Goal: Task Accomplishment & Management: Manage account settings

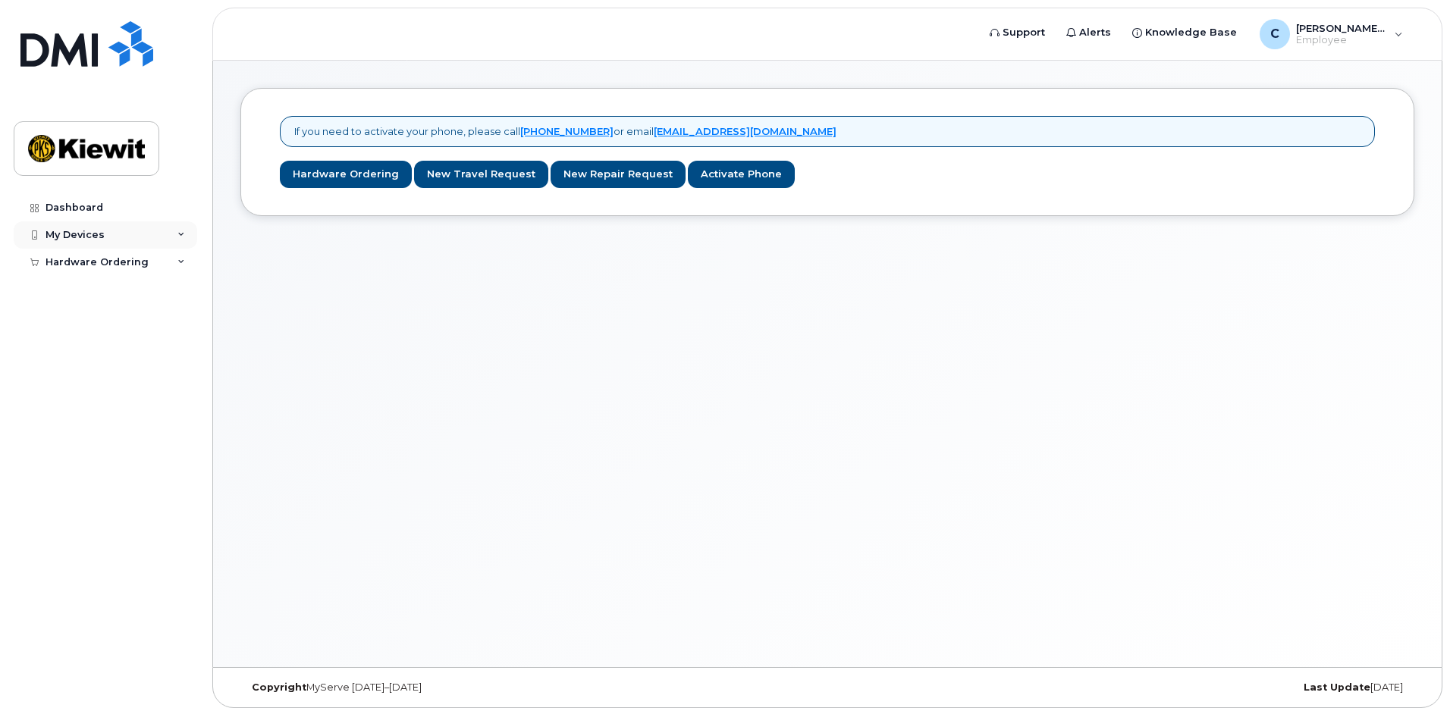
click at [95, 237] on div "My Devices" at bounding box center [75, 235] width 59 height 12
click at [86, 206] on div "Dashboard" at bounding box center [75, 208] width 58 height 12
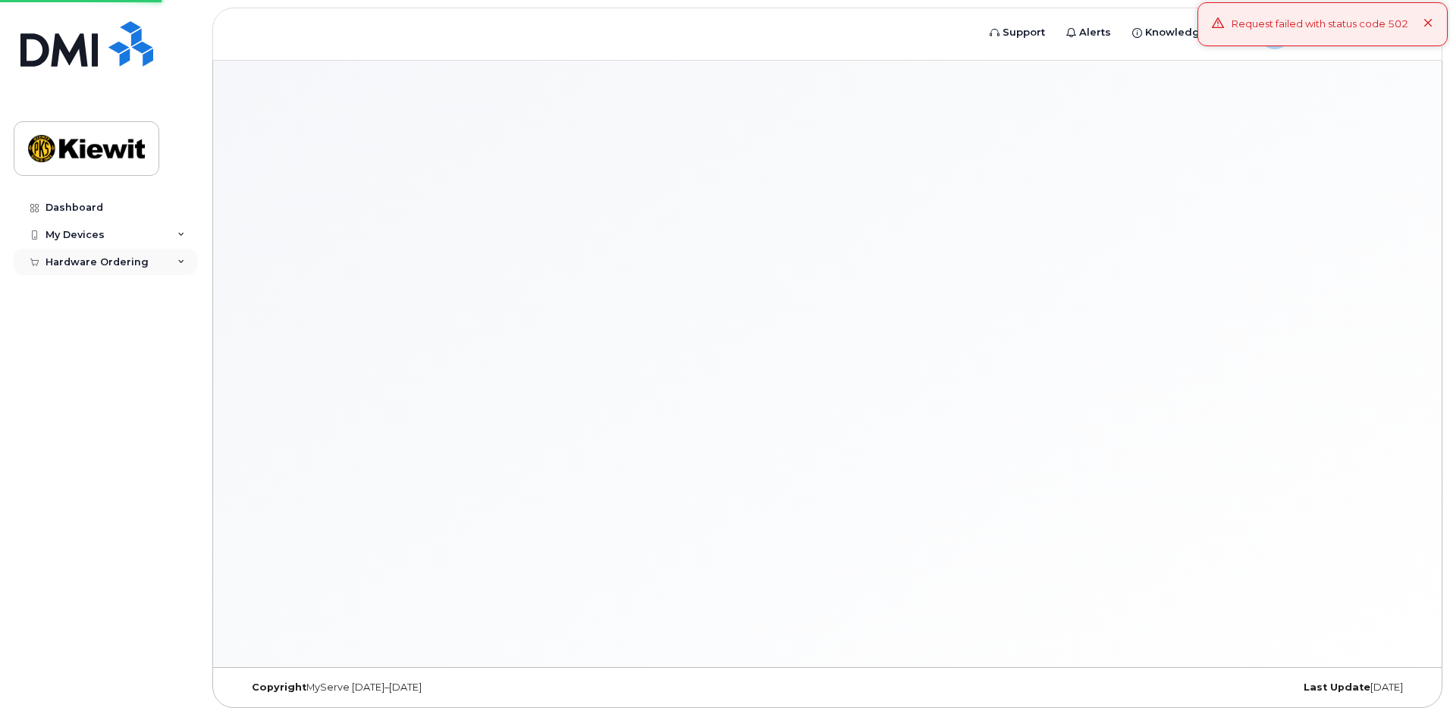
click at [131, 253] on div "Hardware Ordering" at bounding box center [106, 262] width 184 height 27
click at [1434, 27] on div "Request failed with status code 502" at bounding box center [1323, 24] width 250 height 44
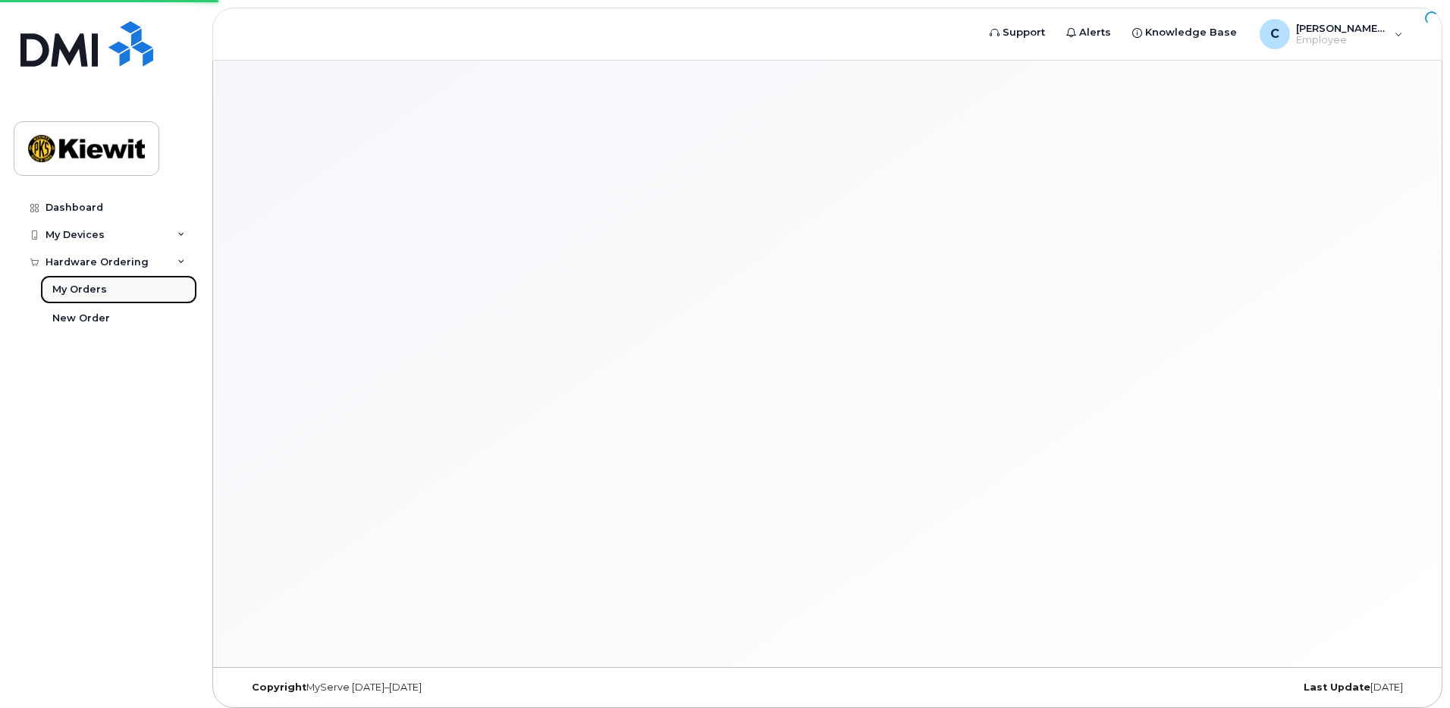
click at [96, 293] on div "My Orders" at bounding box center [79, 290] width 55 height 14
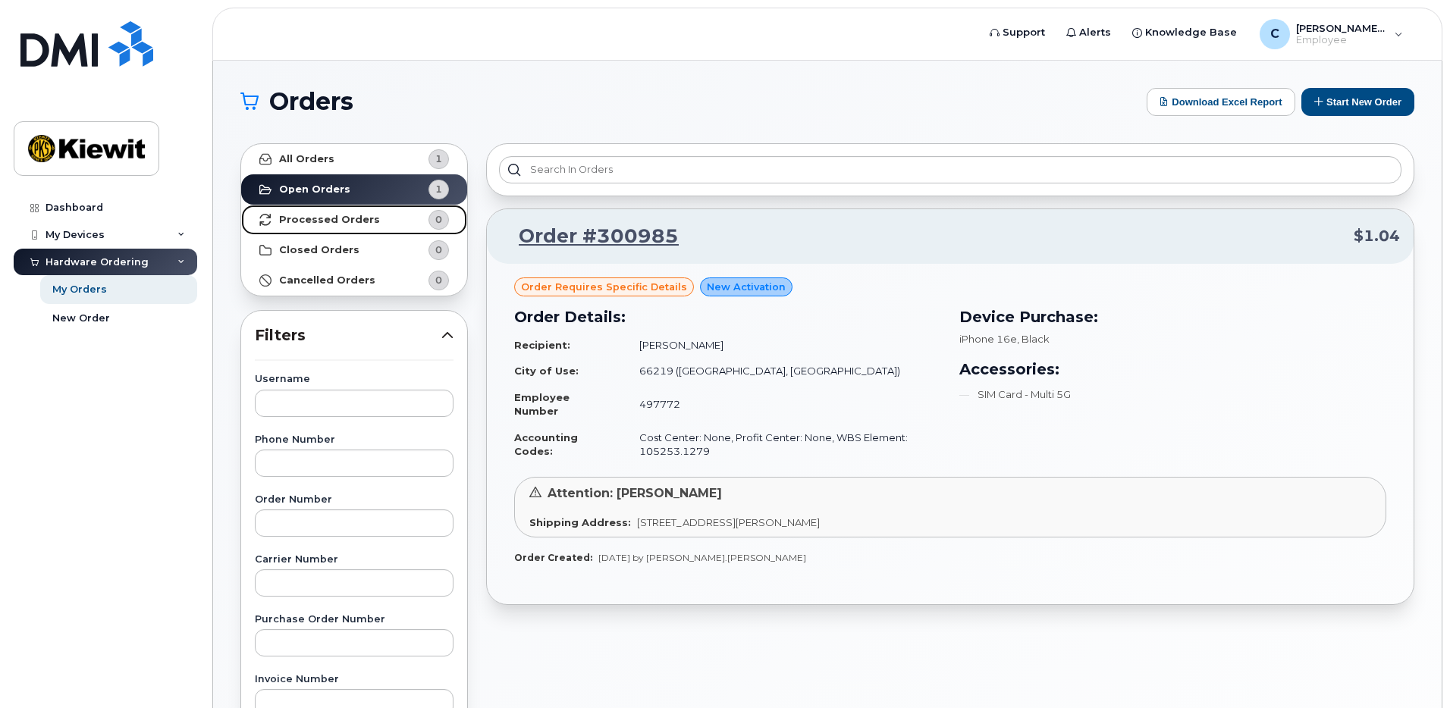
click at [325, 212] on link "Processed Orders 0" at bounding box center [354, 220] width 226 height 30
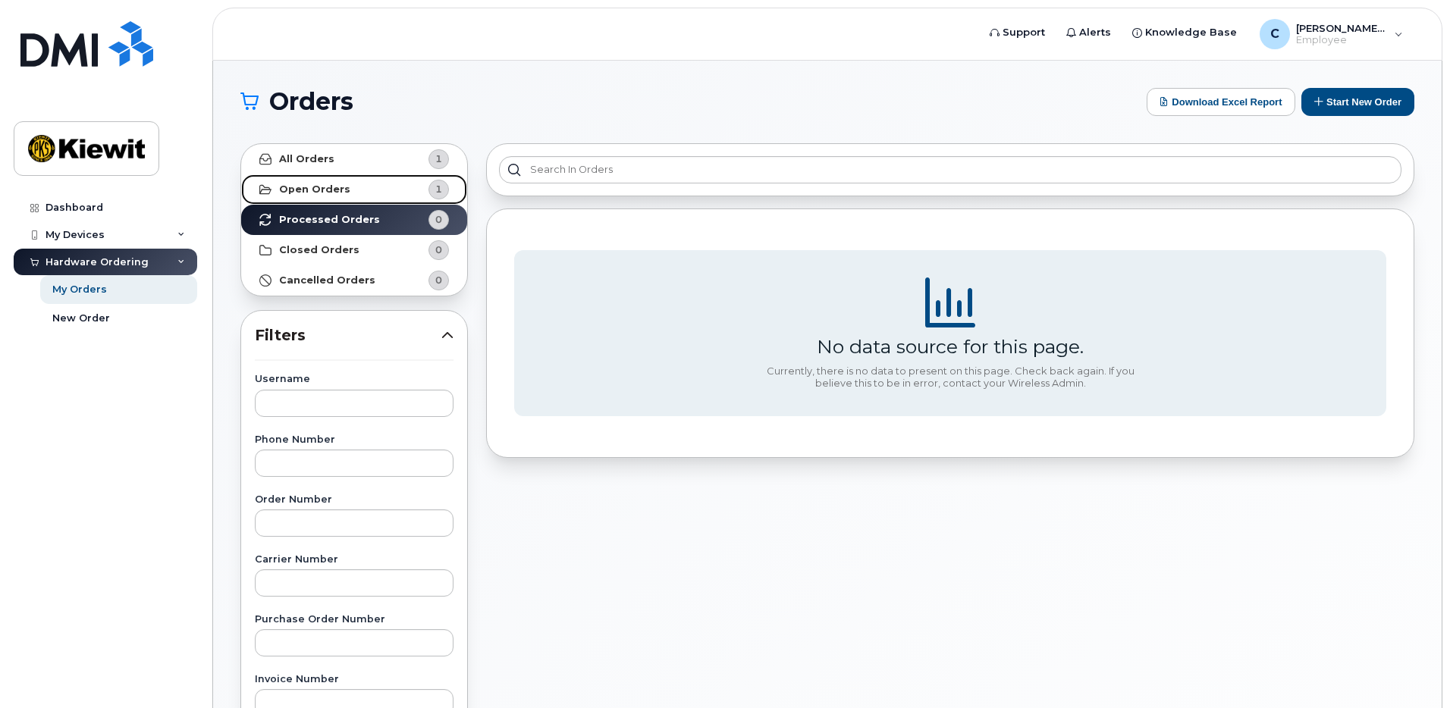
click at [333, 178] on link "Open Orders 1" at bounding box center [354, 189] width 226 height 30
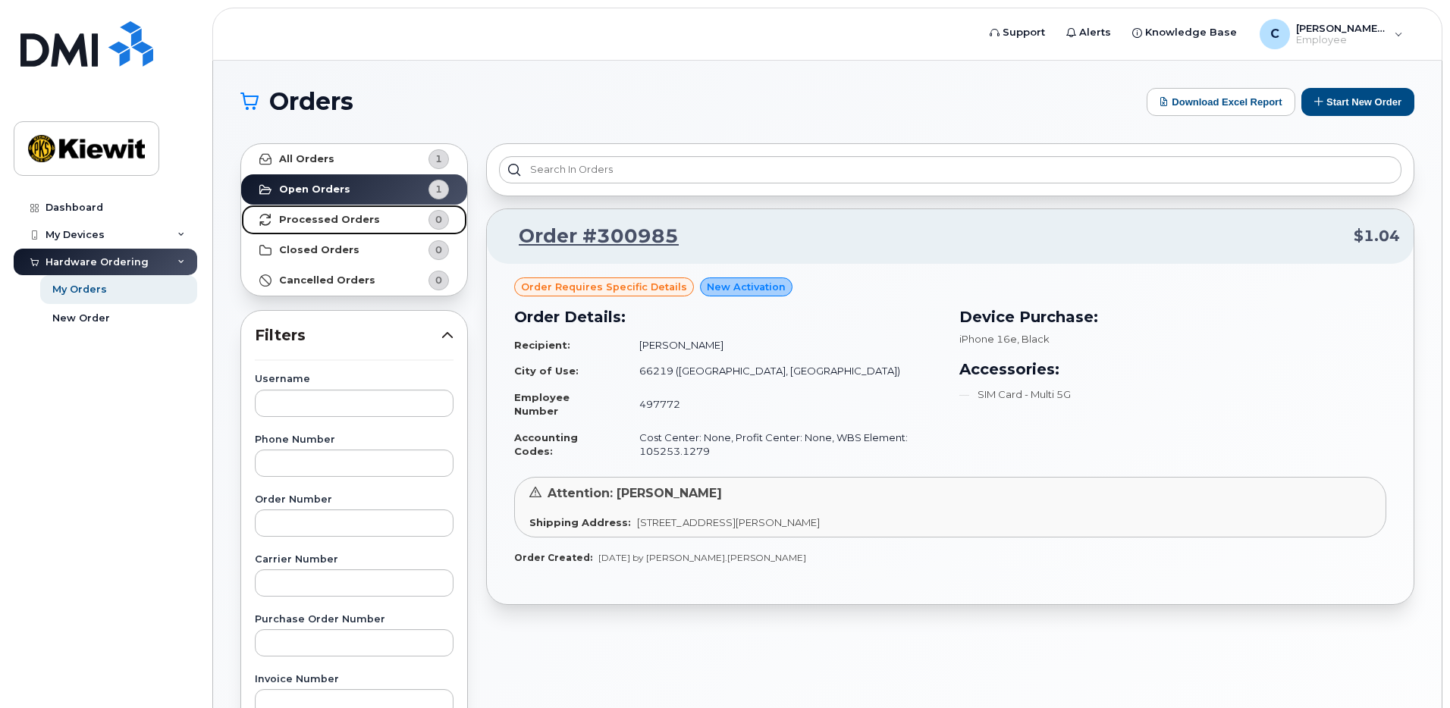
click at [342, 233] on link "Processed Orders 0" at bounding box center [354, 220] width 226 height 30
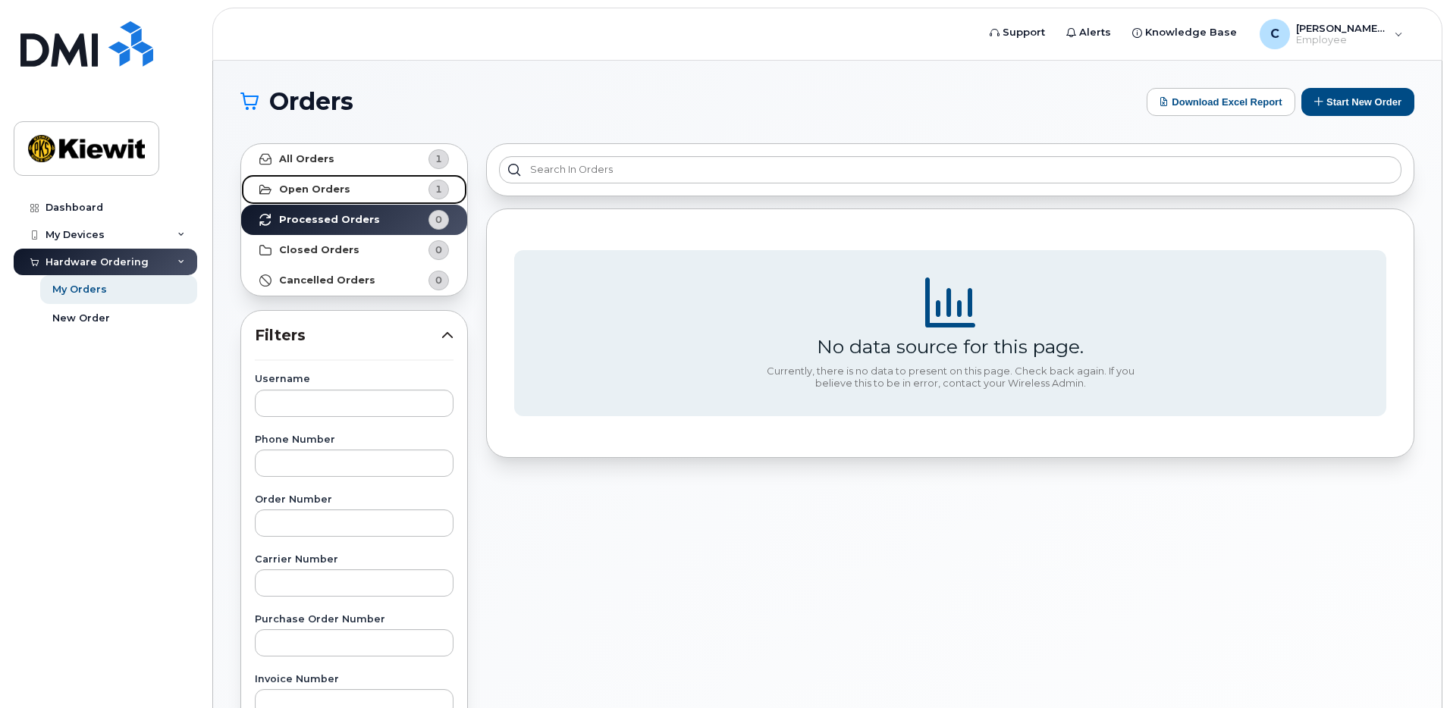
click at [341, 193] on strong "Open Orders" at bounding box center [314, 190] width 71 height 12
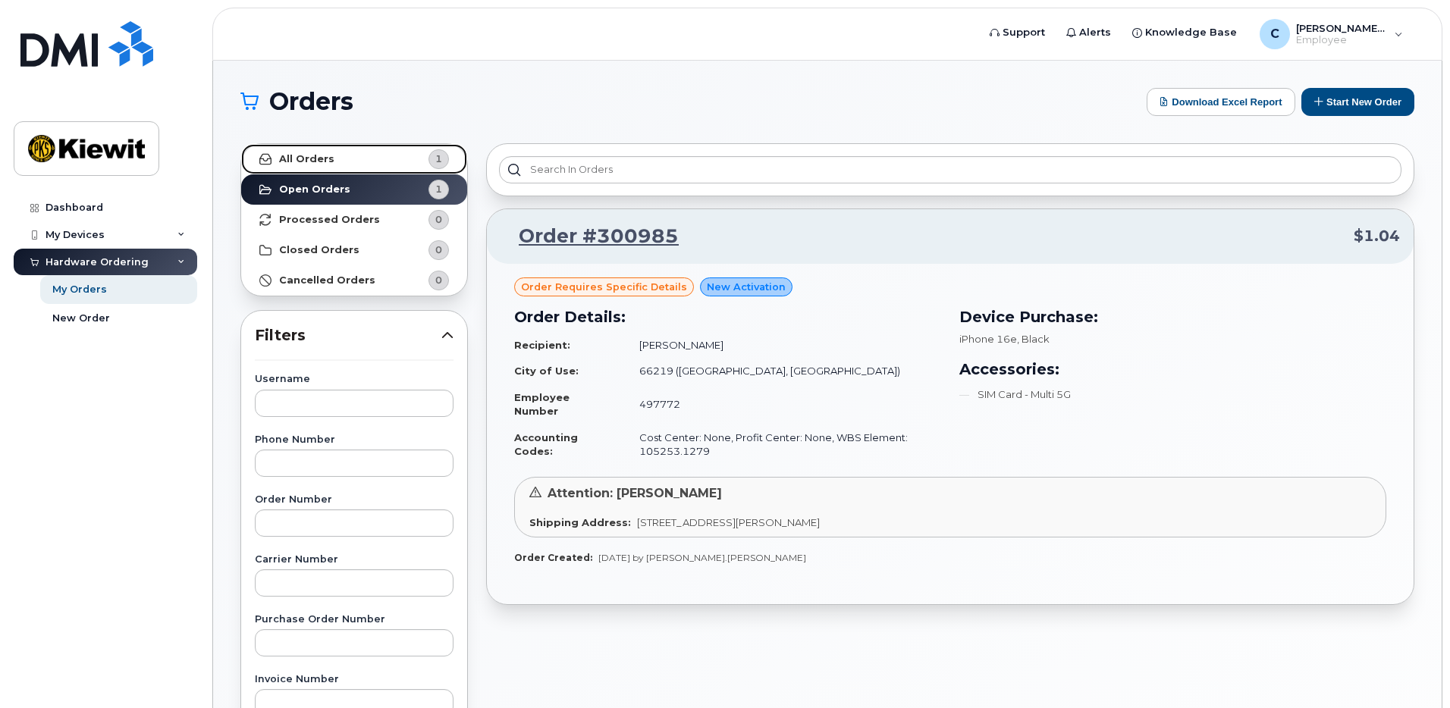
click at [334, 162] on link "All Orders 1" at bounding box center [354, 159] width 226 height 30
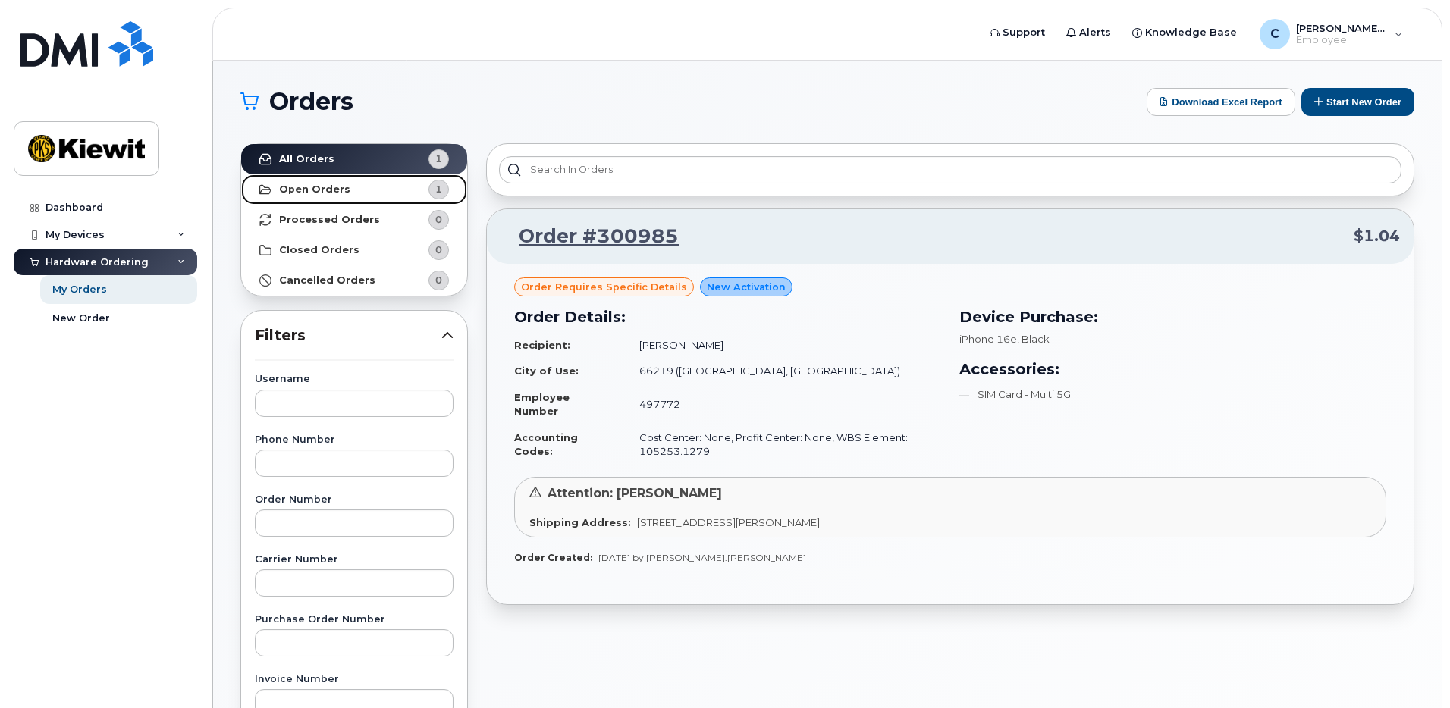
click at [337, 190] on strong "Open Orders" at bounding box center [314, 190] width 71 height 12
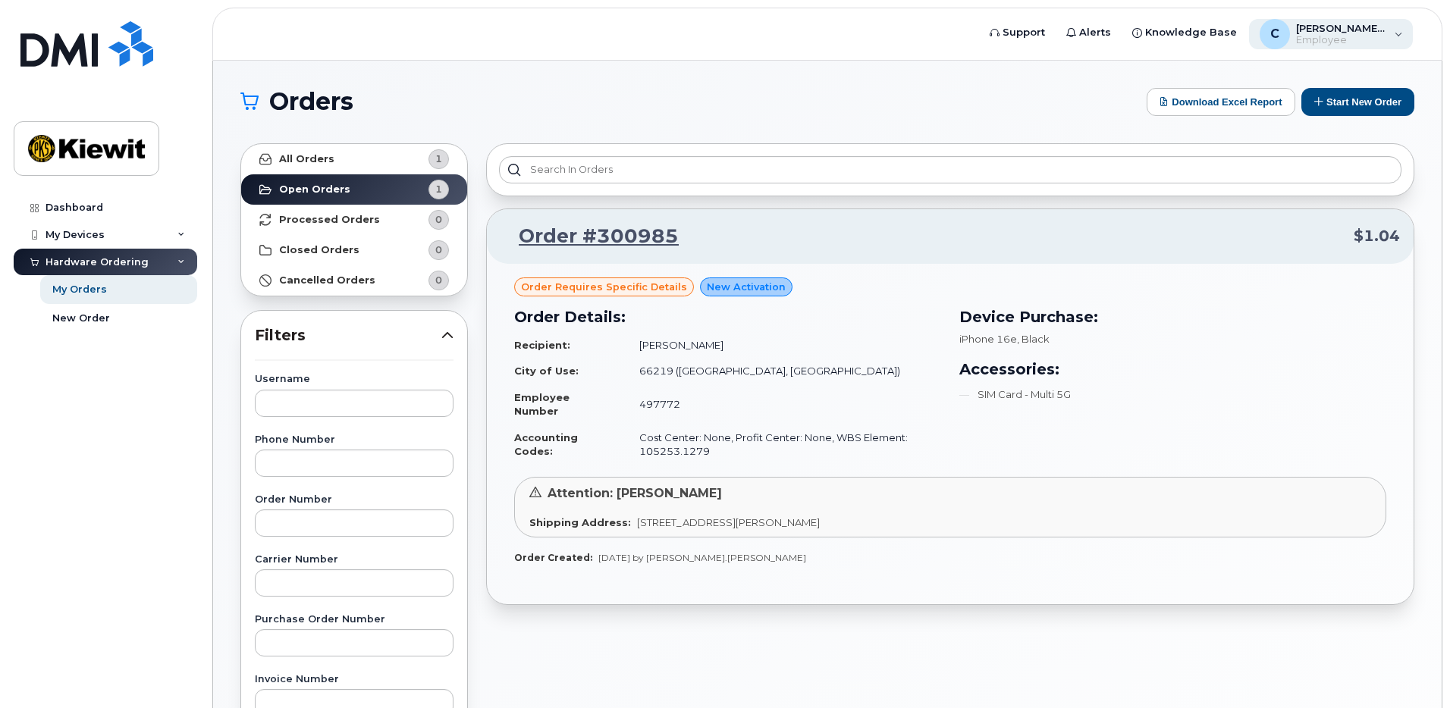
click at [1384, 40] on span "Employee" at bounding box center [1341, 40] width 91 height 12
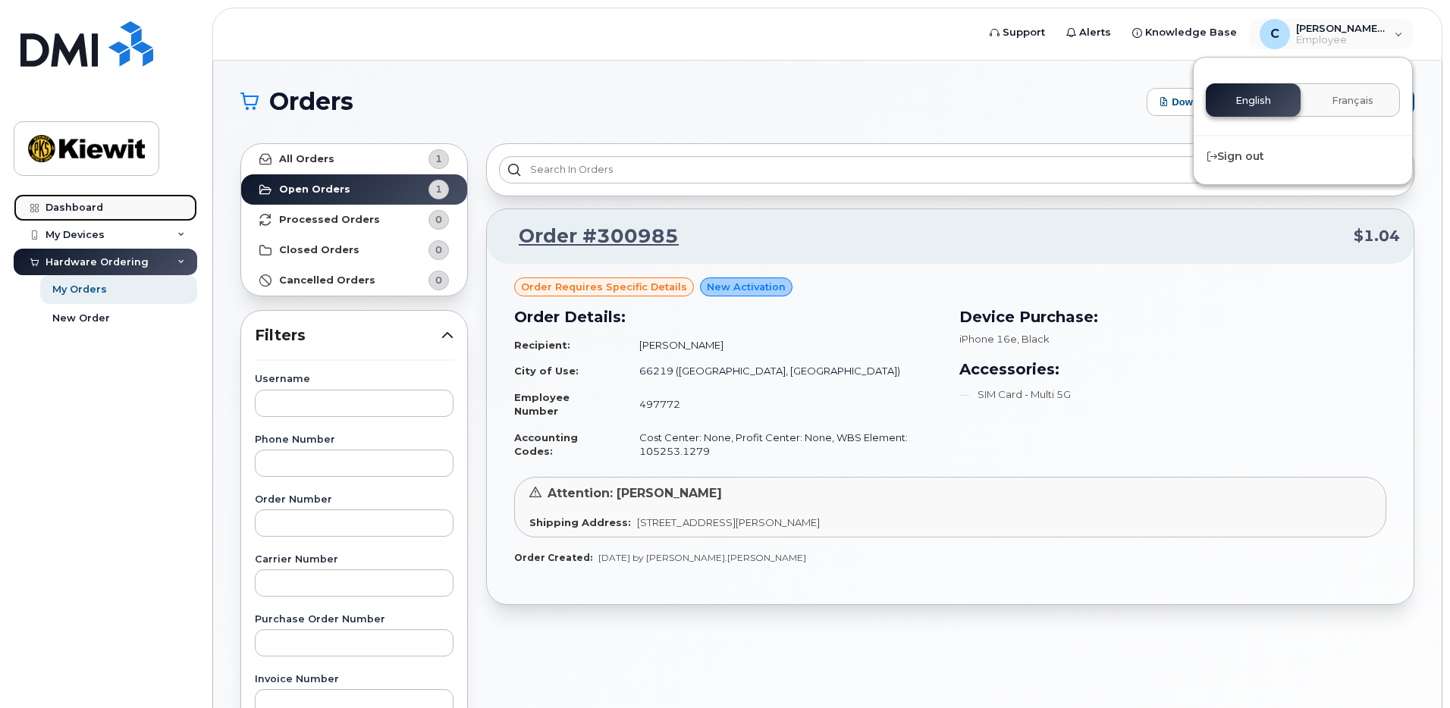
click at [65, 213] on div "Dashboard" at bounding box center [75, 208] width 58 height 12
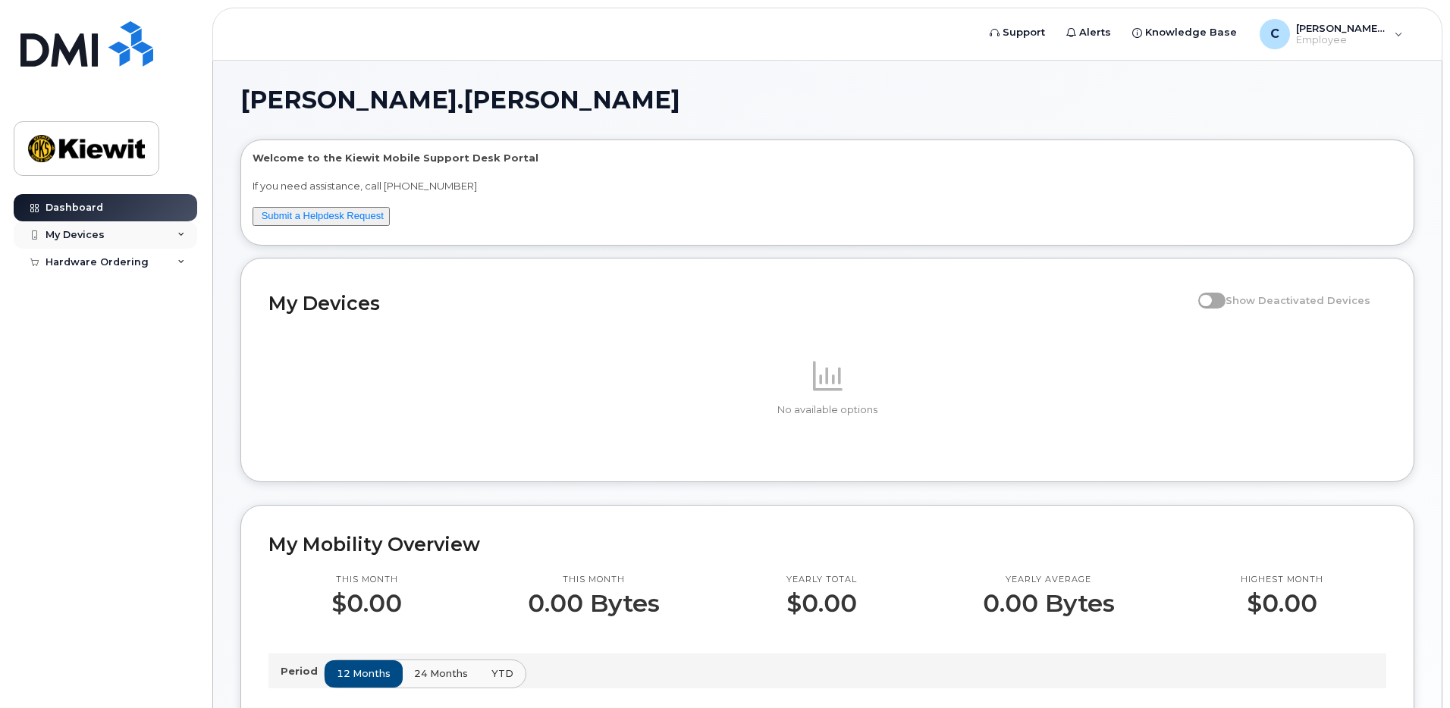
click at [81, 237] on div "My Devices" at bounding box center [75, 235] width 59 height 12
click at [86, 262] on div "Add Device" at bounding box center [82, 263] width 60 height 14
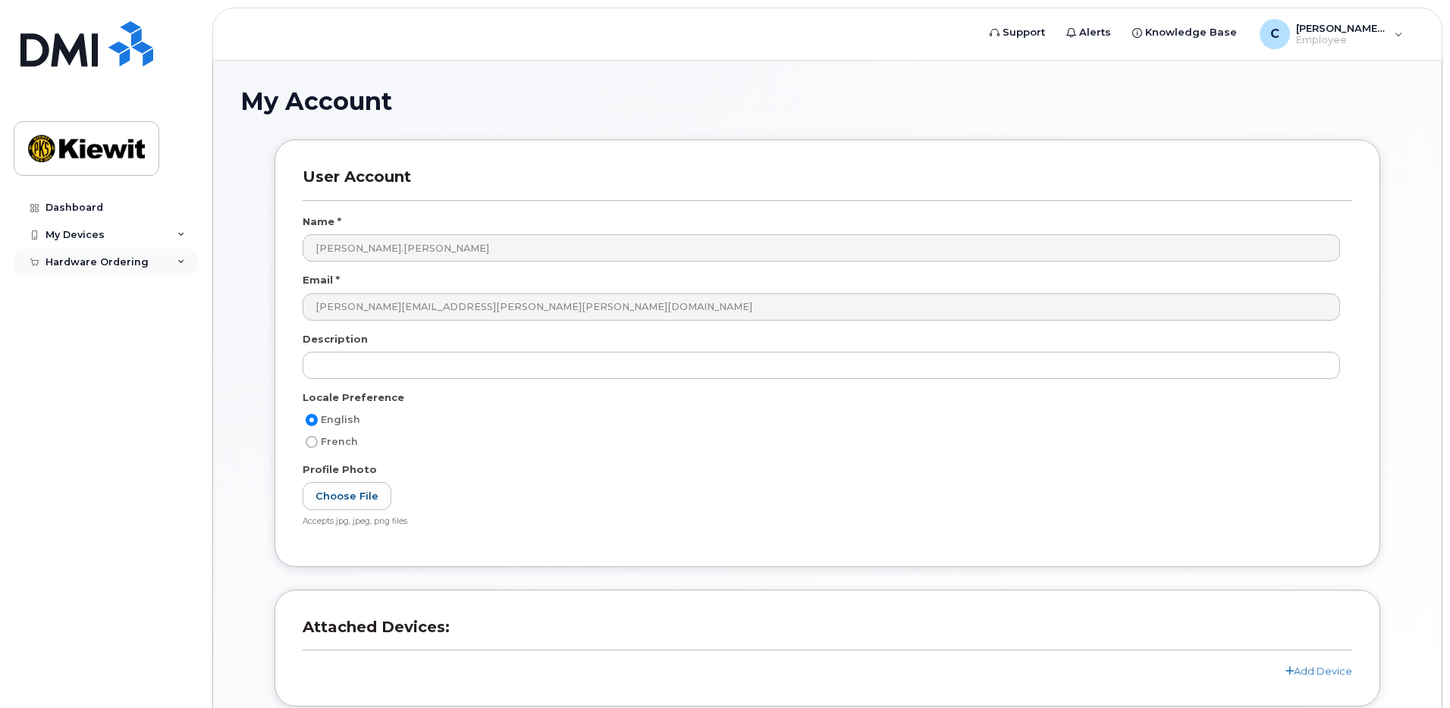
click at [112, 262] on div "Hardware Ordering" at bounding box center [97, 262] width 103 height 12
click at [80, 294] on div "My Orders" at bounding box center [79, 290] width 55 height 14
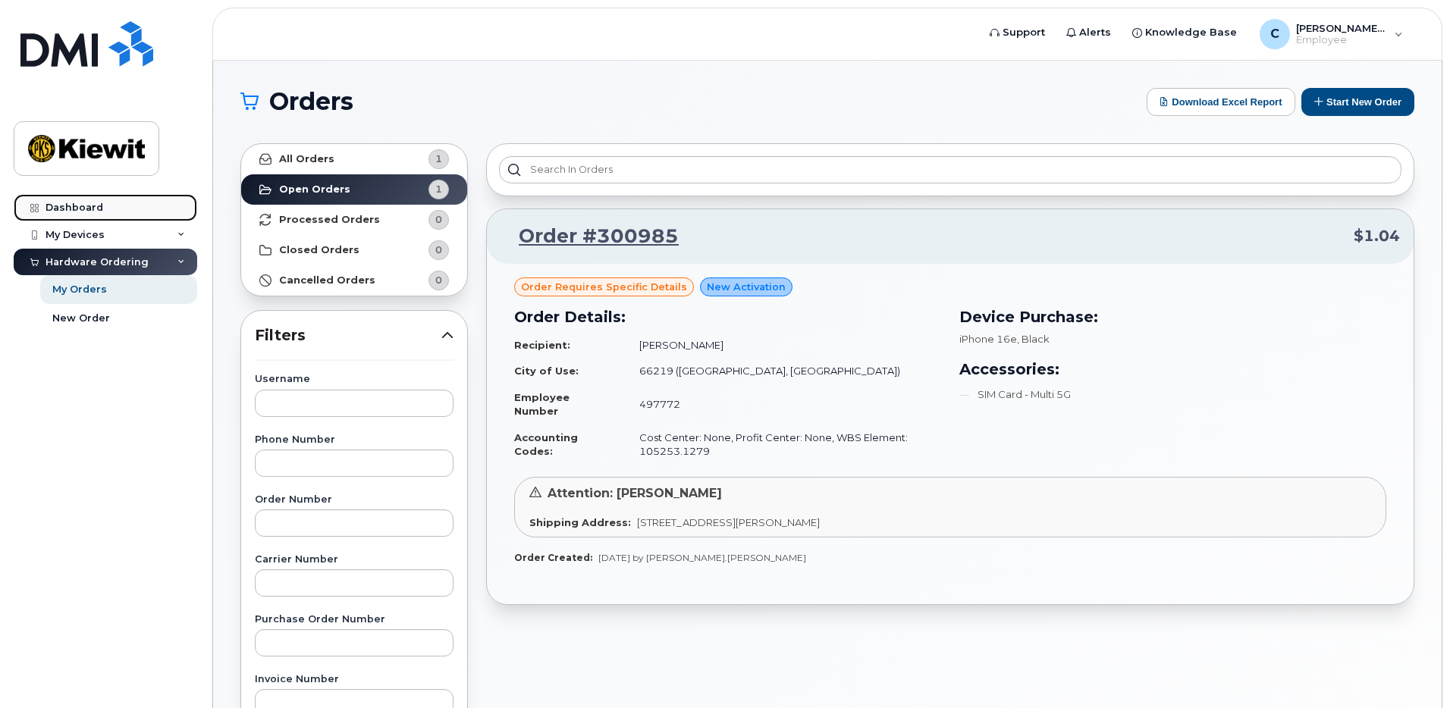
click at [96, 196] on link "Dashboard" at bounding box center [106, 207] width 184 height 27
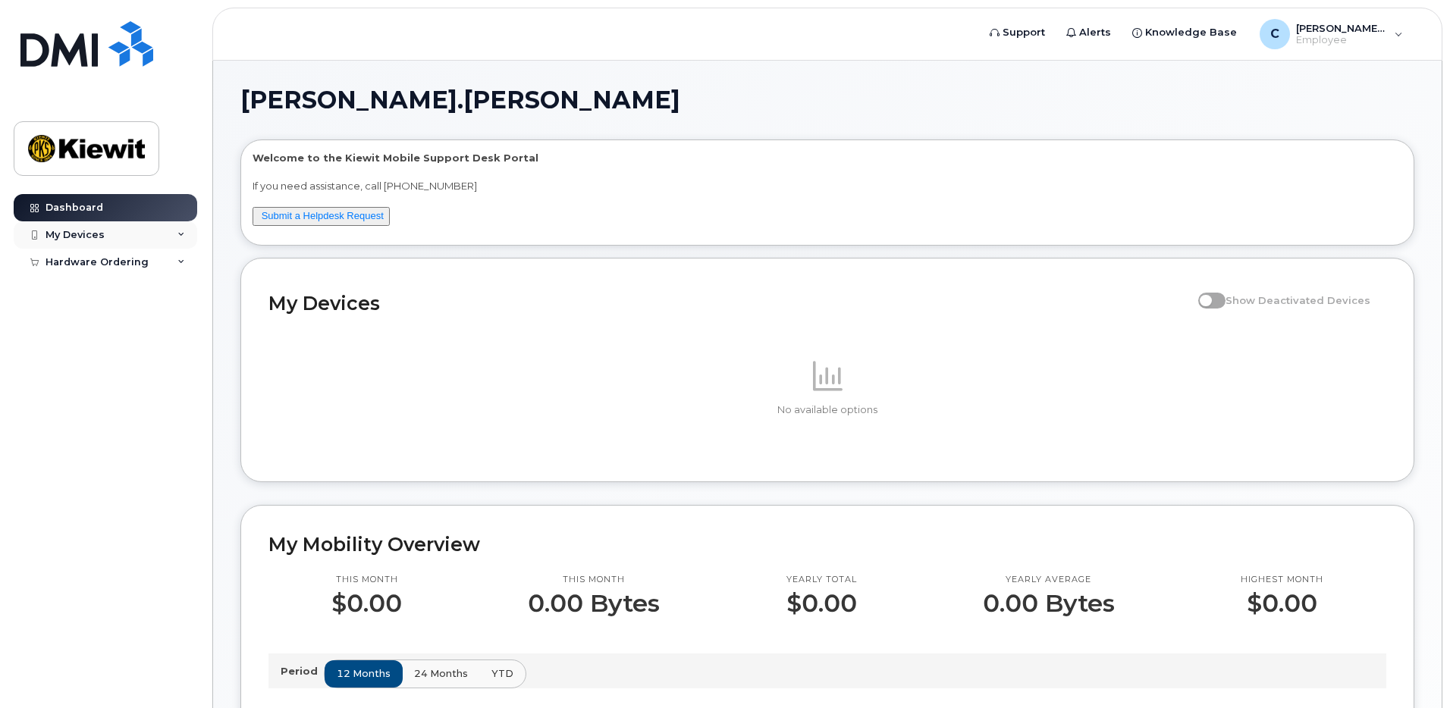
click at [90, 229] on div "My Devices" at bounding box center [75, 235] width 59 height 12
click at [1196, 38] on span "Knowledge Base" at bounding box center [1191, 32] width 92 height 15
click at [1377, 35] on span "Employee" at bounding box center [1341, 40] width 91 height 12
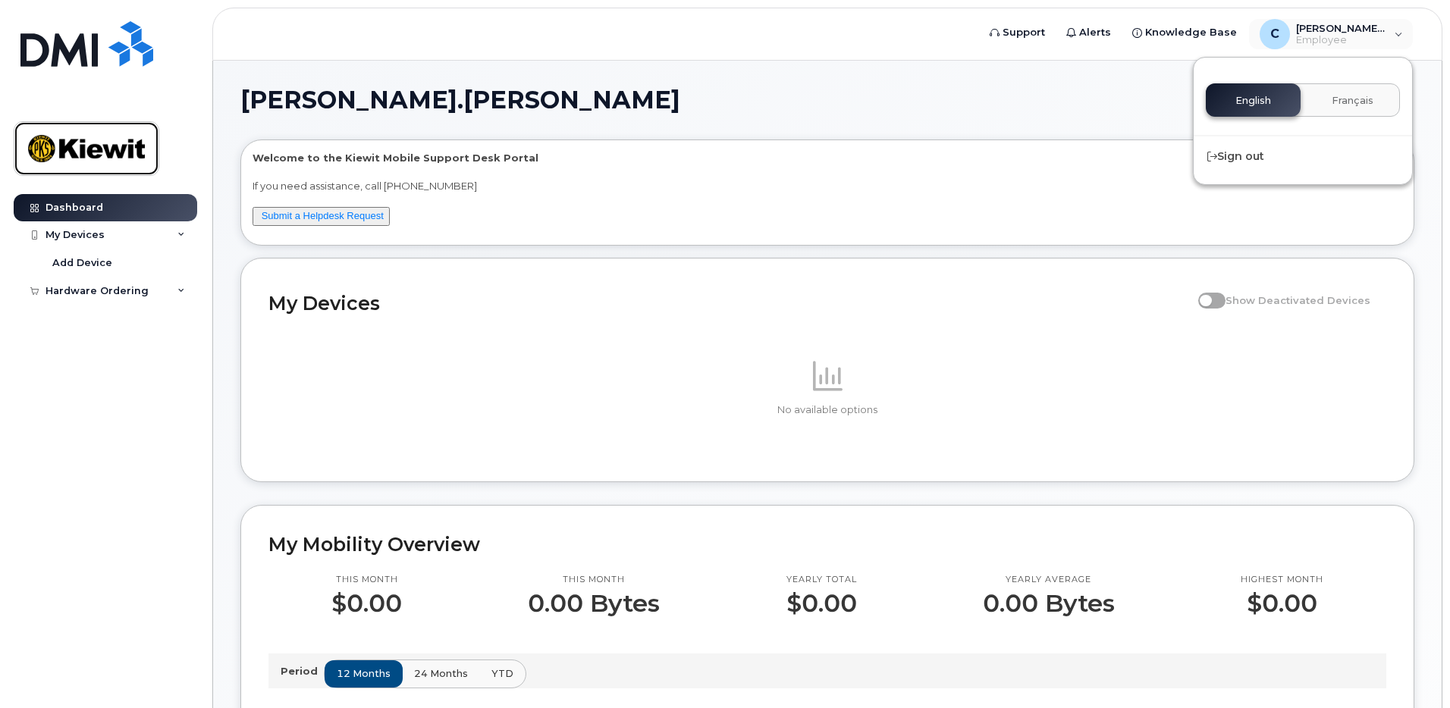
click at [102, 162] on img at bounding box center [86, 149] width 117 height 44
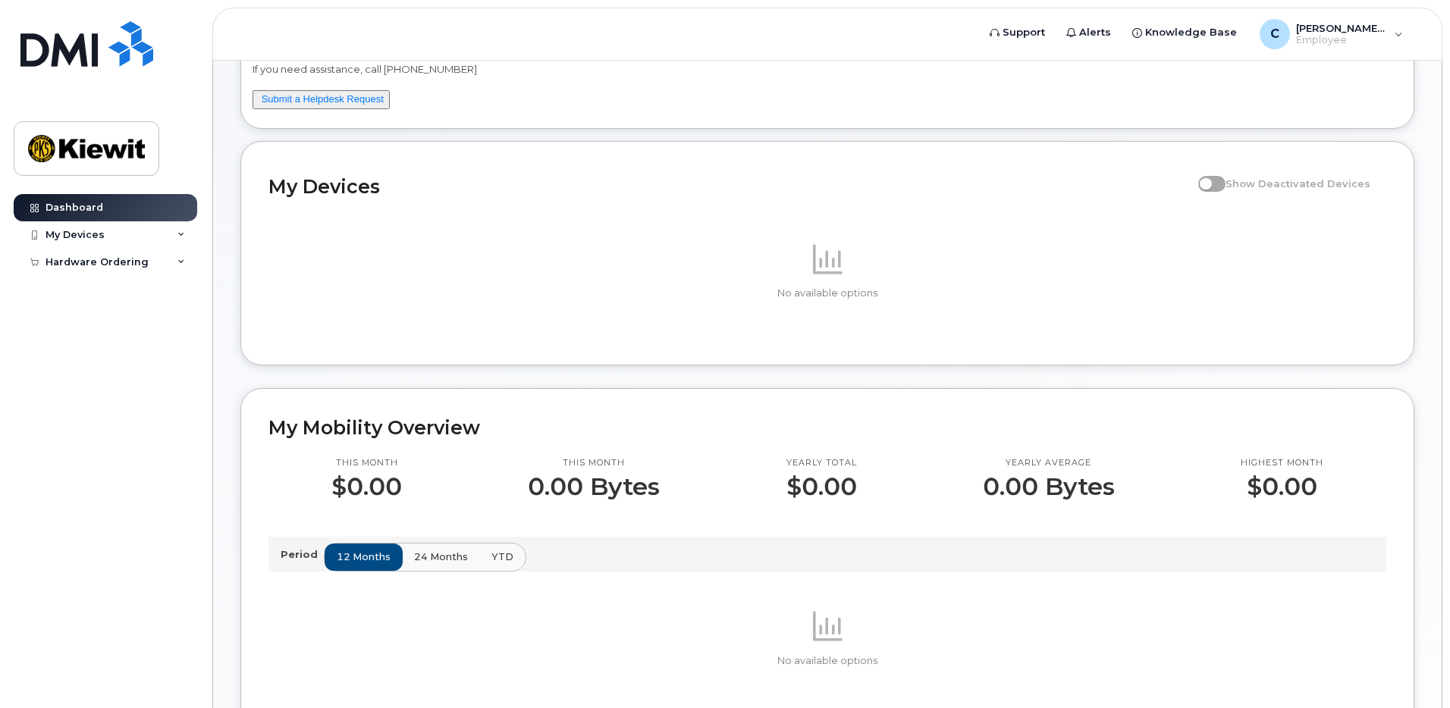
scroll to position [113, 0]
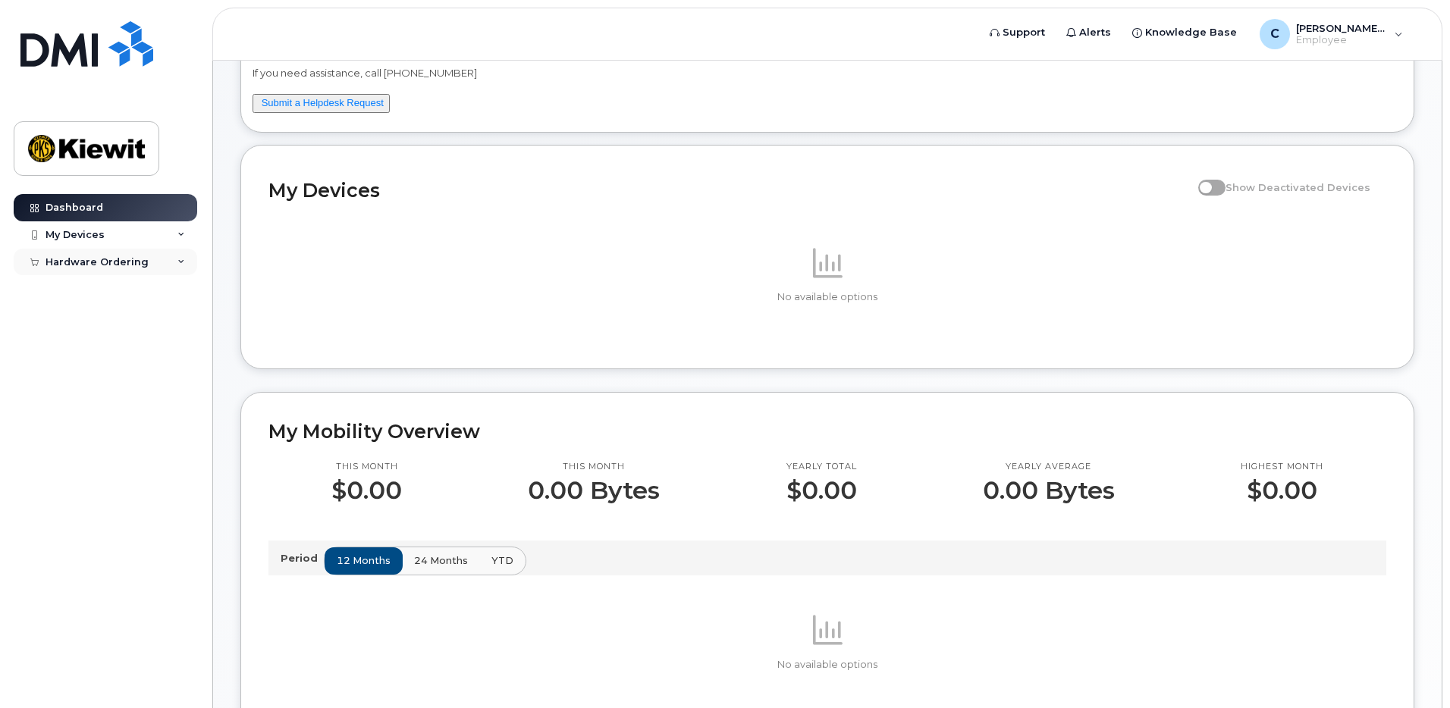
click at [77, 272] on div "Hardware Ordering" at bounding box center [106, 262] width 184 height 27
click at [83, 240] on div "My Devices" at bounding box center [75, 235] width 59 height 12
click at [94, 274] on link "Add Device" at bounding box center [118, 263] width 157 height 29
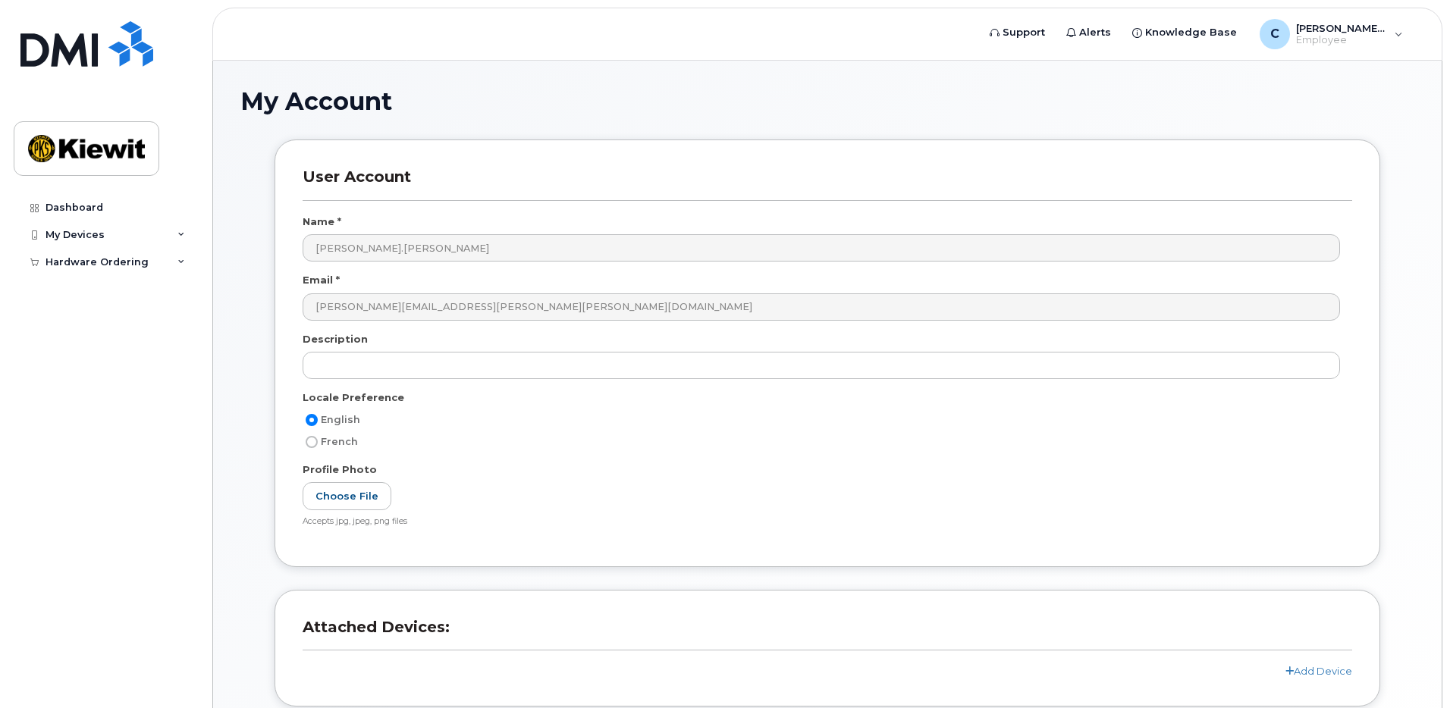
click at [94, 274] on div "Hardware Ordering" at bounding box center [106, 262] width 184 height 27
click at [101, 297] on link "My Orders" at bounding box center [118, 289] width 157 height 29
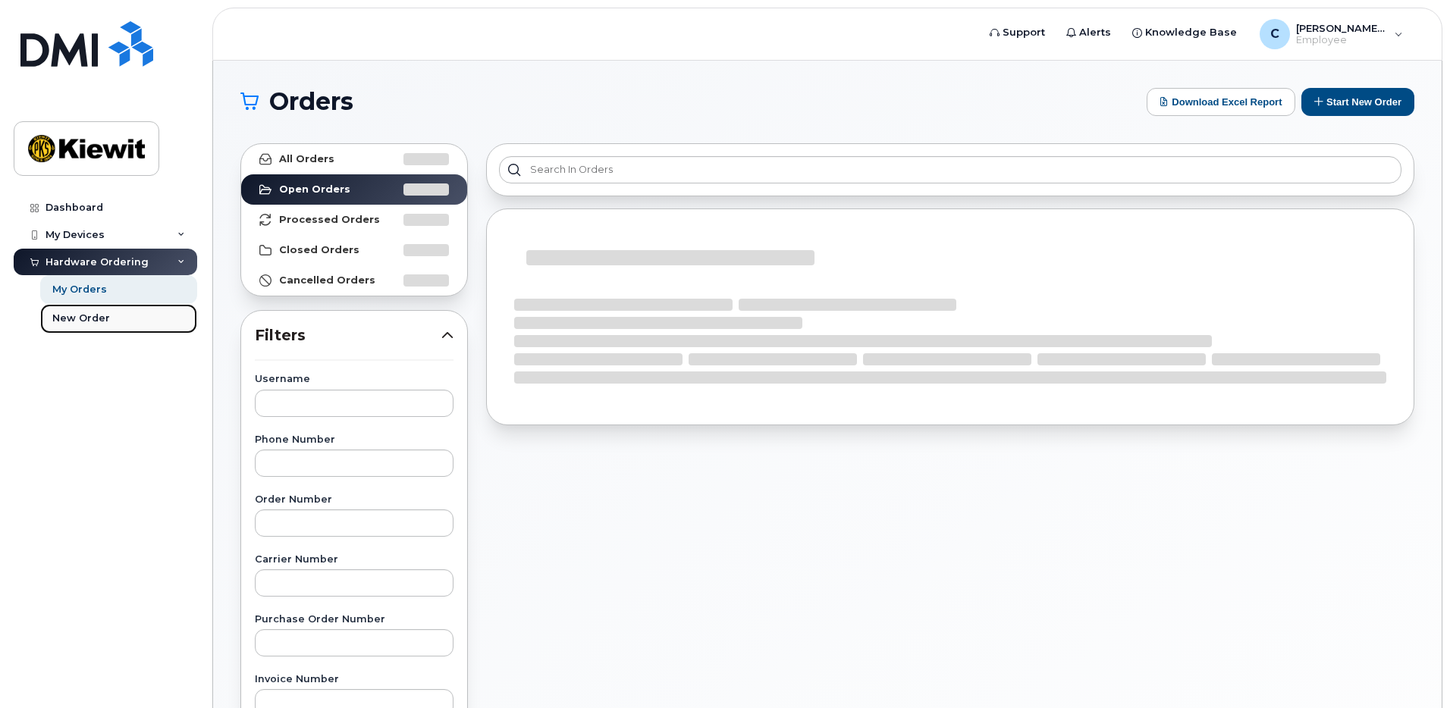
click at [104, 332] on link "New Order" at bounding box center [118, 318] width 157 height 29
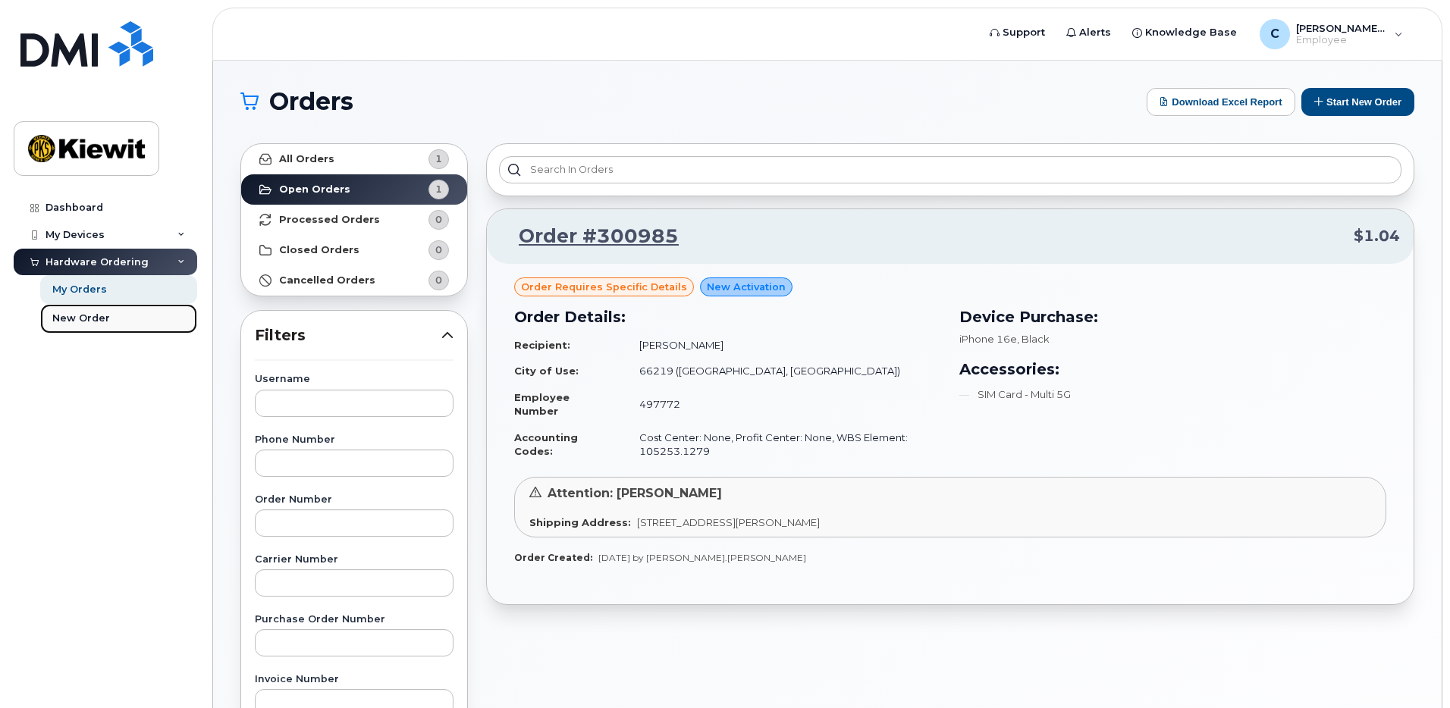
click at [100, 320] on div "New Order" at bounding box center [81, 319] width 58 height 14
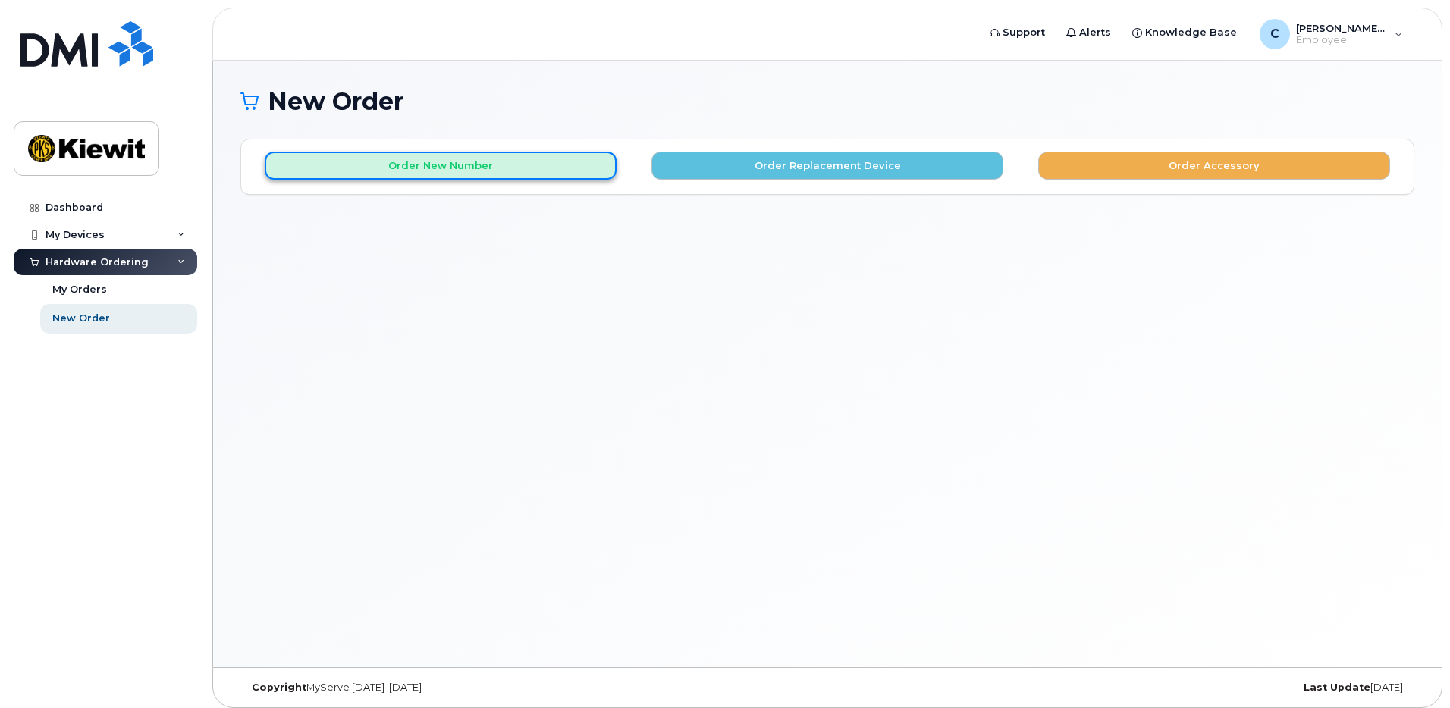
click at [396, 172] on button "Order New Number" at bounding box center [441, 166] width 352 height 28
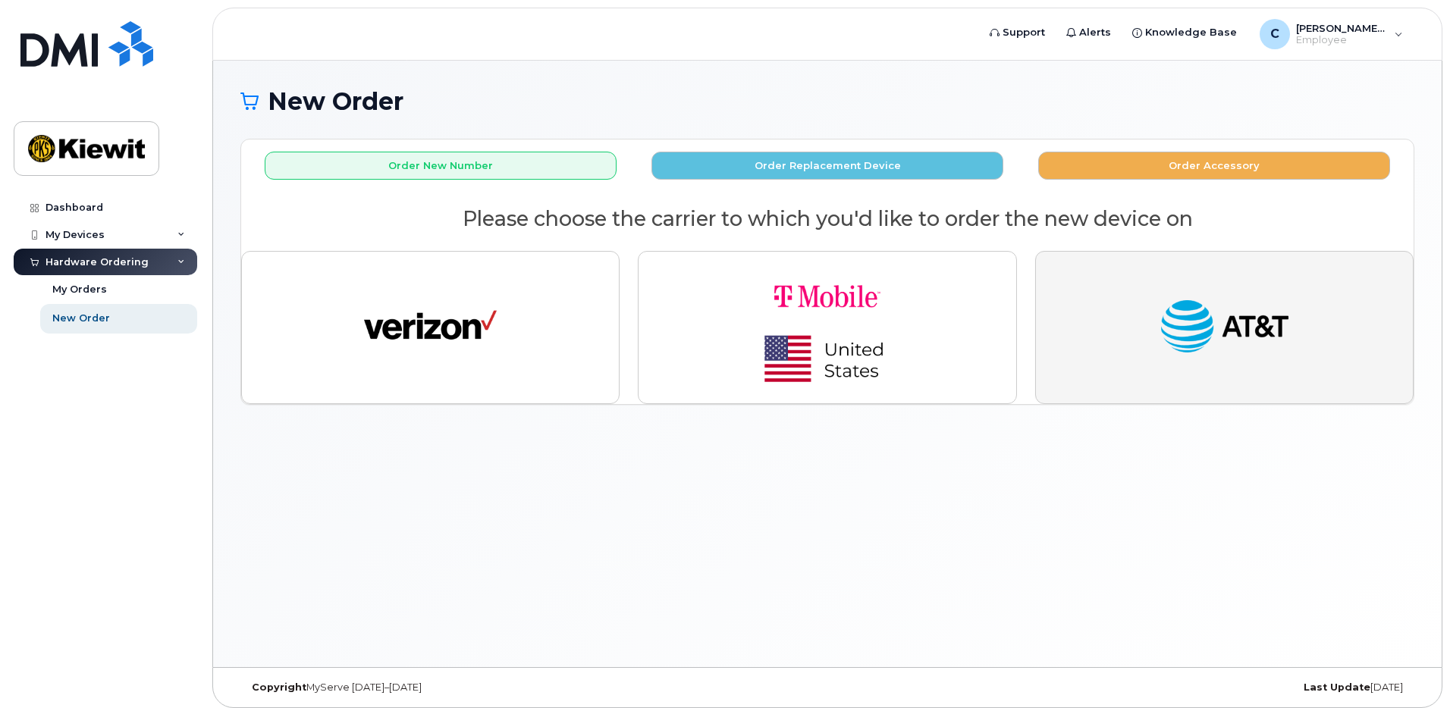
click at [1183, 371] on button "button" at bounding box center [1224, 327] width 379 height 153
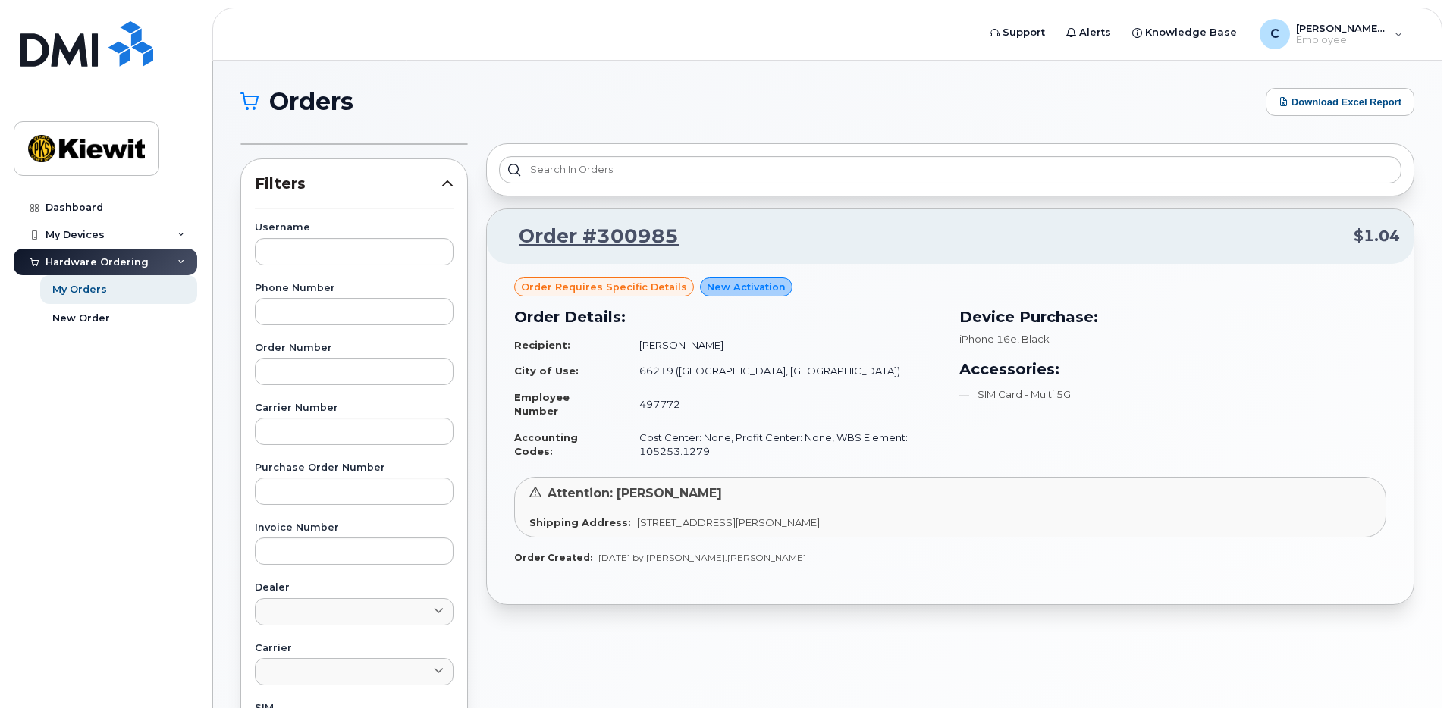
click at [107, 265] on div "Hardware Ordering" at bounding box center [97, 262] width 103 height 12
click at [136, 260] on div "Hardware Ordering" at bounding box center [97, 262] width 103 height 12
click at [103, 292] on div "My Orders" at bounding box center [79, 290] width 55 height 14
click at [118, 243] on div "My Devices" at bounding box center [106, 234] width 184 height 27
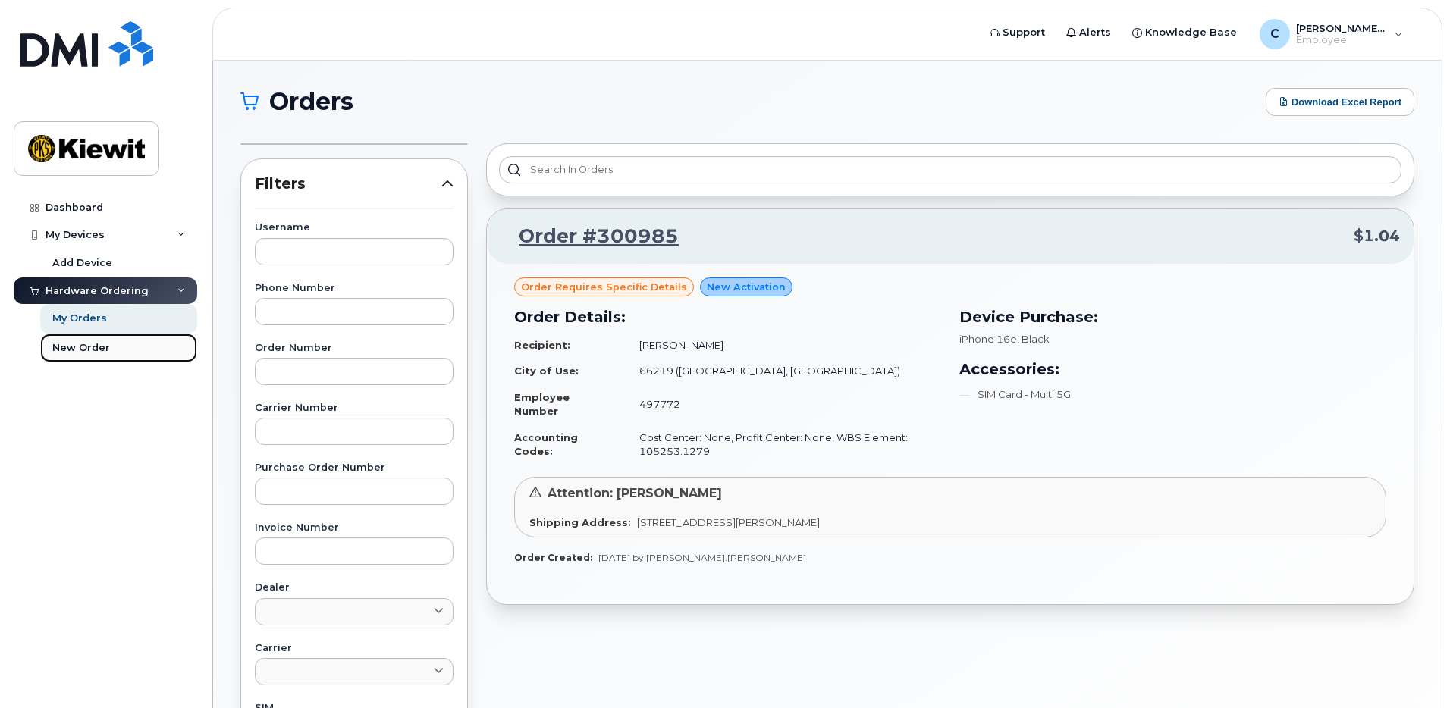
click at [87, 338] on link "New Order" at bounding box center [118, 348] width 157 height 29
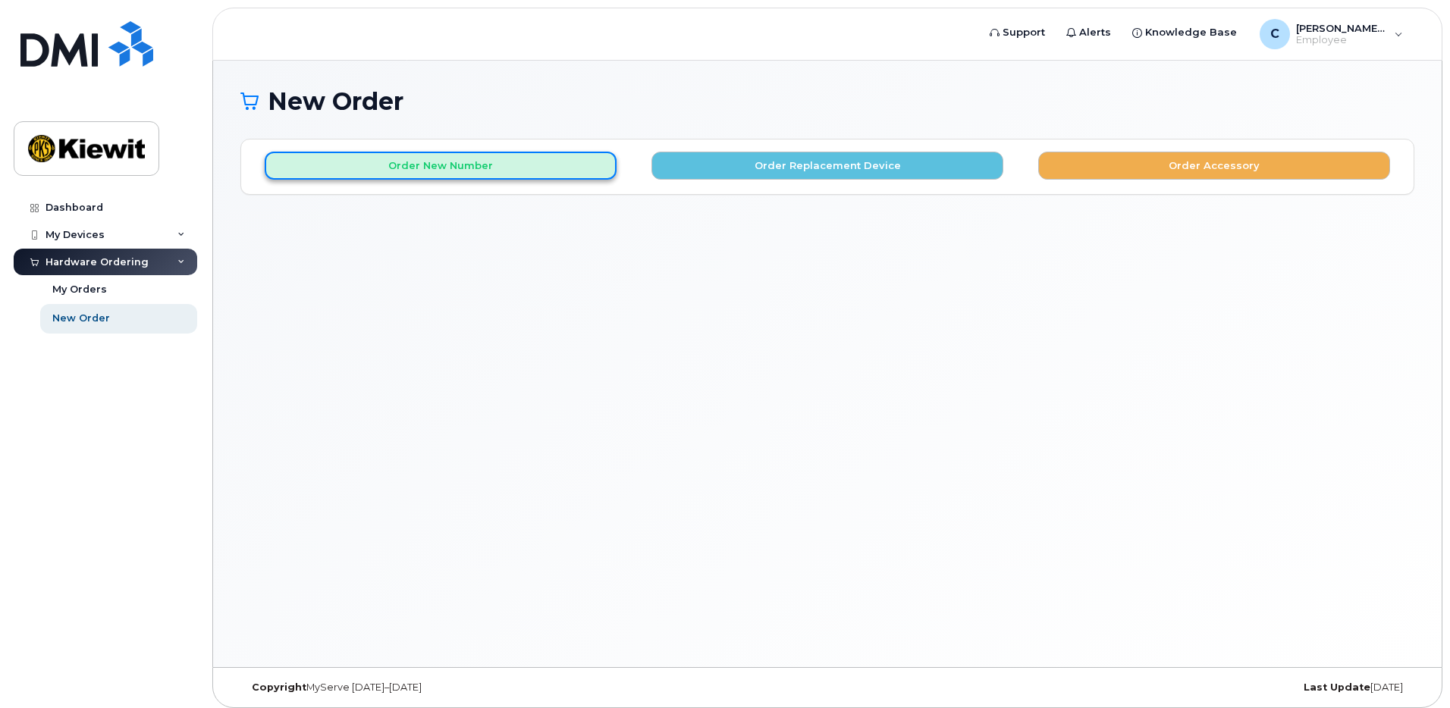
click at [550, 165] on button "Order New Number" at bounding box center [441, 166] width 352 height 28
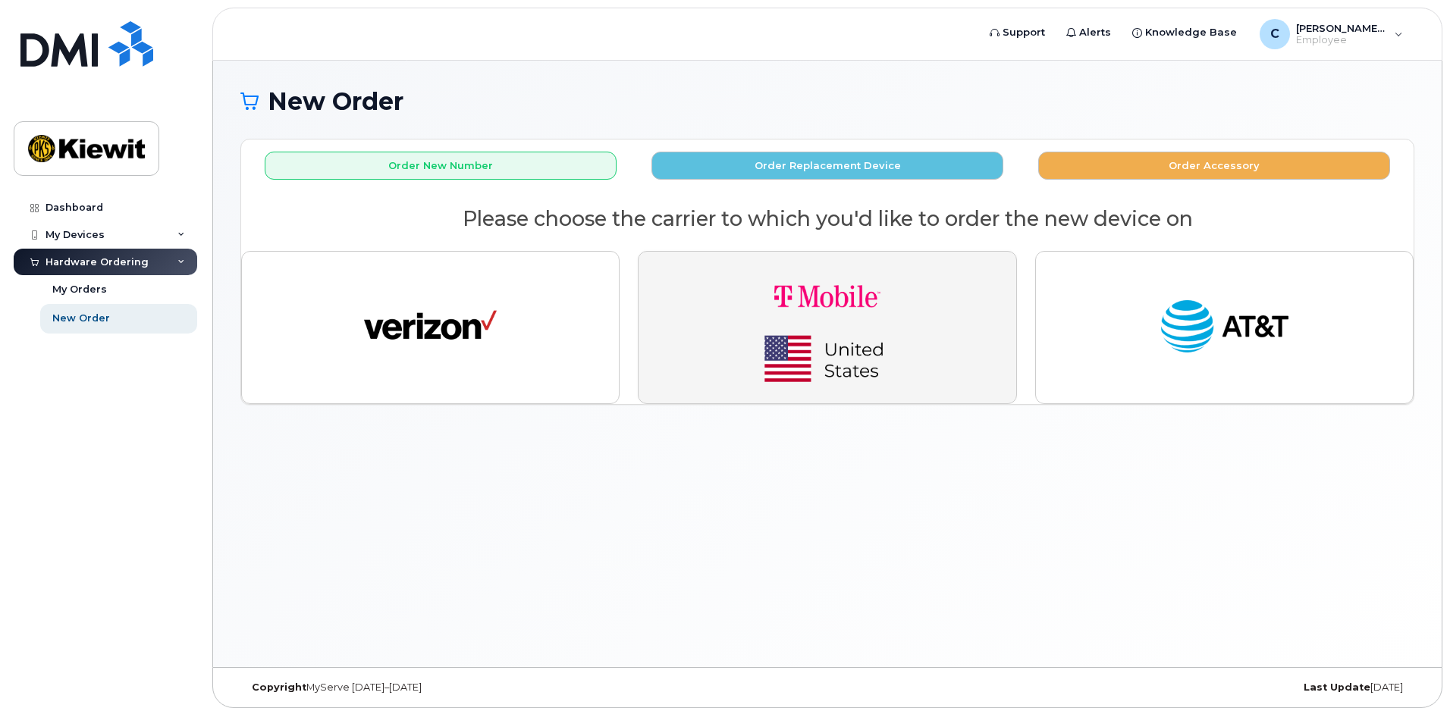
click at [787, 343] on img "button" at bounding box center [827, 327] width 212 height 127
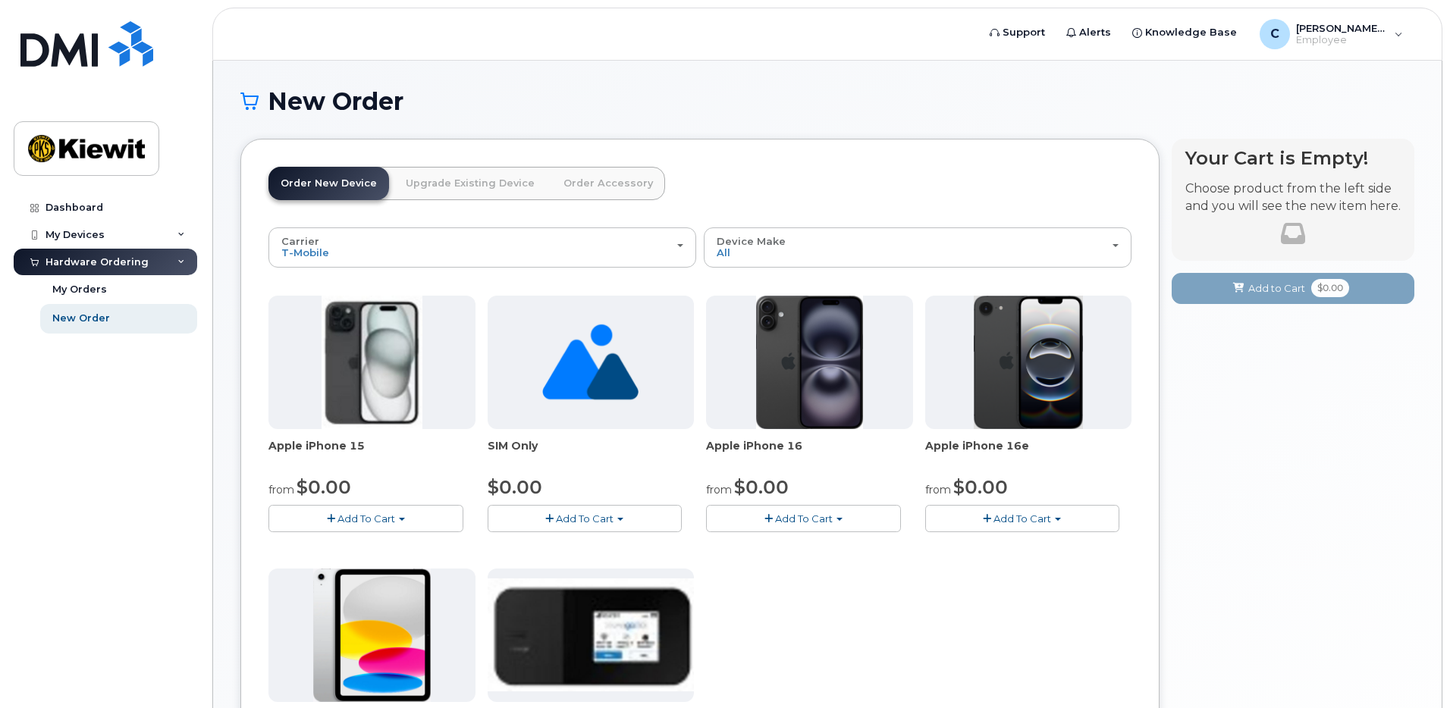
click at [476, 186] on link "Upgrade Existing Device" at bounding box center [470, 183] width 153 height 33
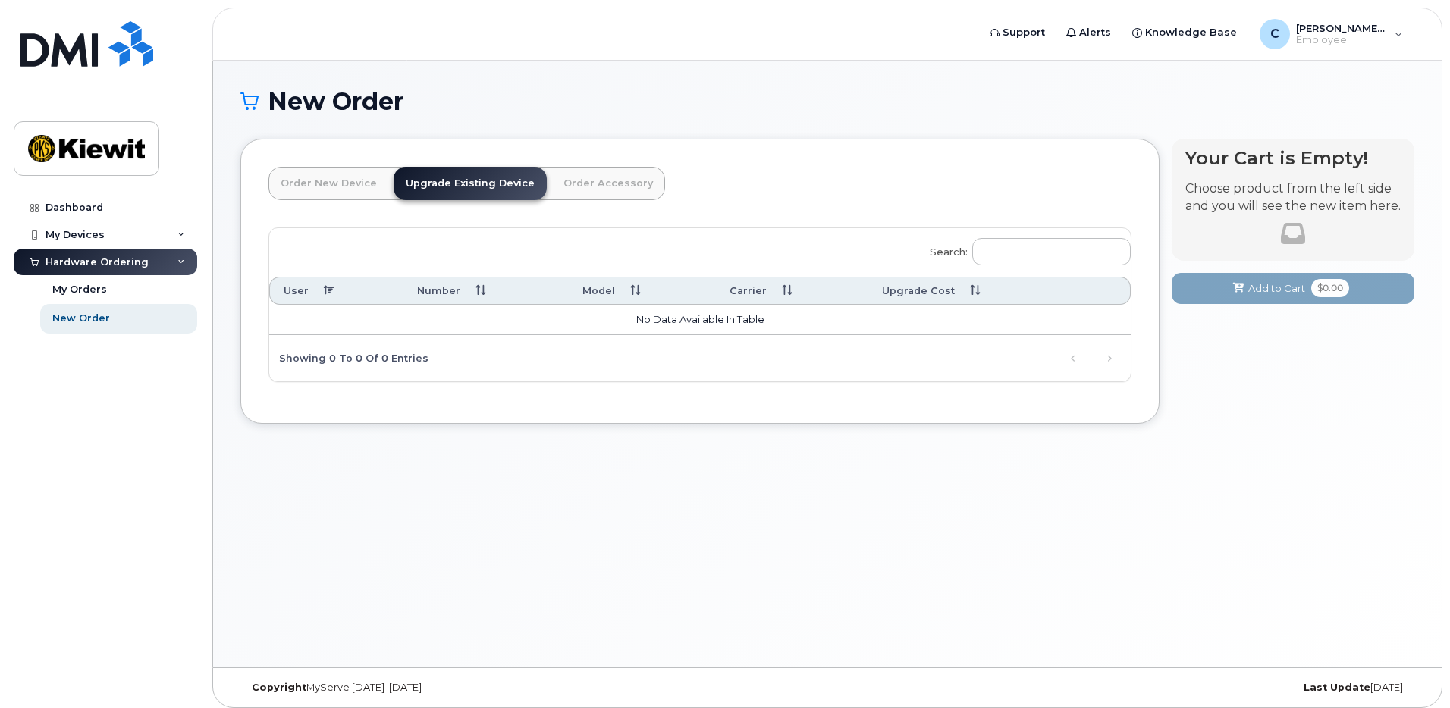
click at [333, 179] on link "Order New Device" at bounding box center [329, 183] width 121 height 33
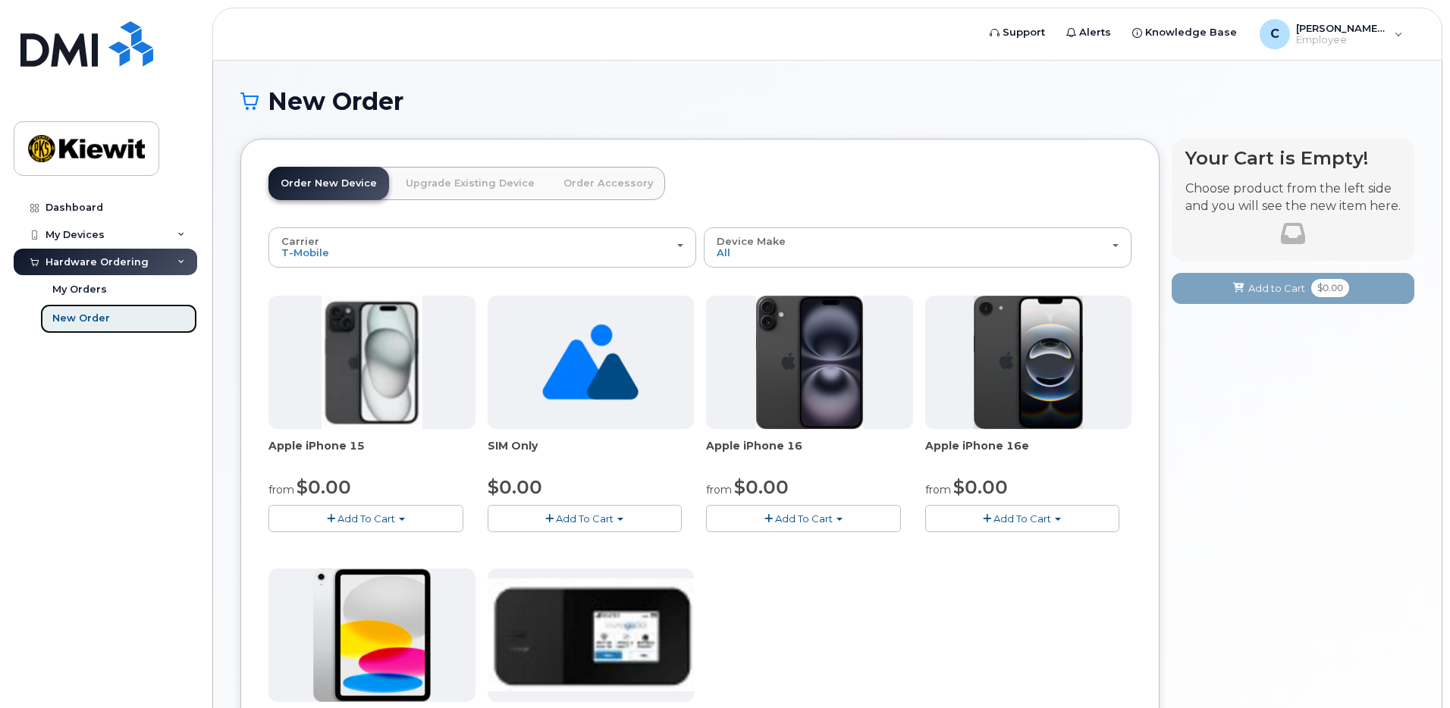
click at [92, 313] on div "New Order" at bounding box center [81, 319] width 58 height 14
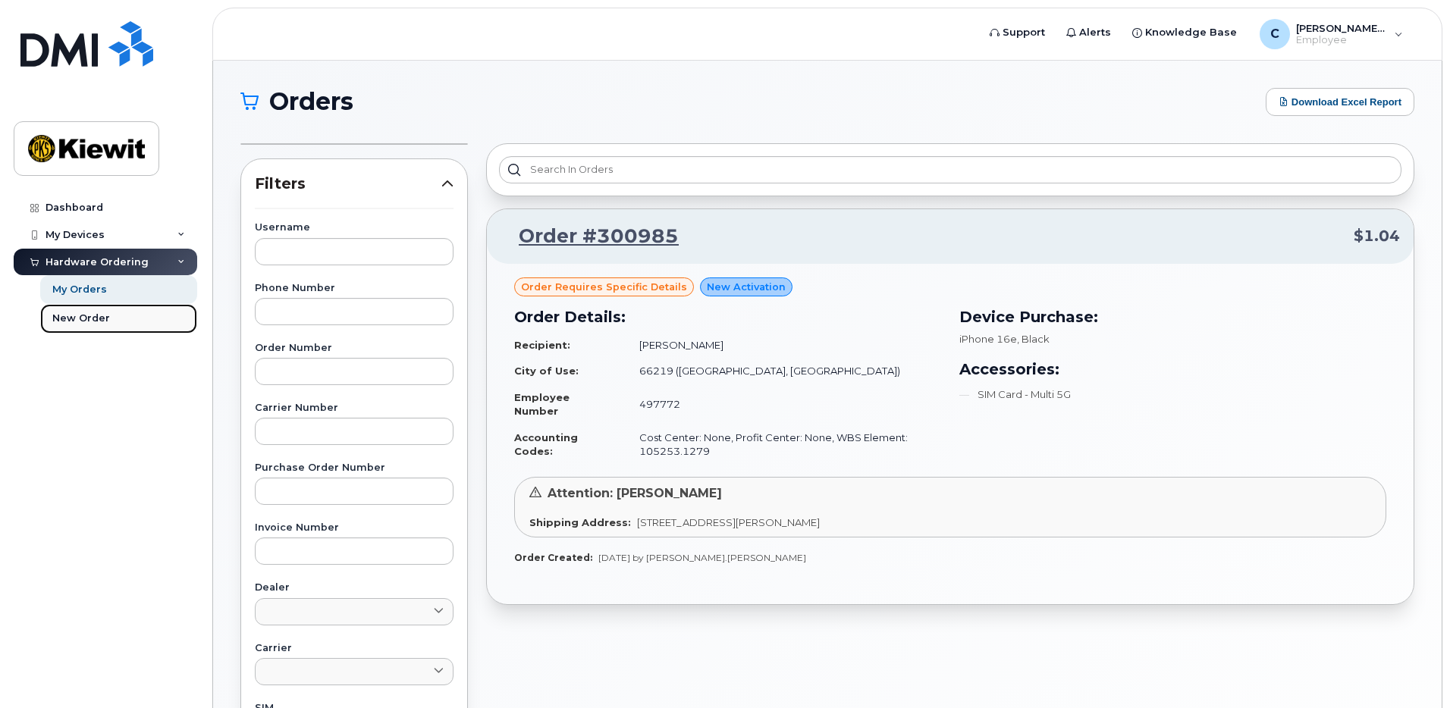
click at [95, 321] on div "New Order" at bounding box center [81, 319] width 58 height 14
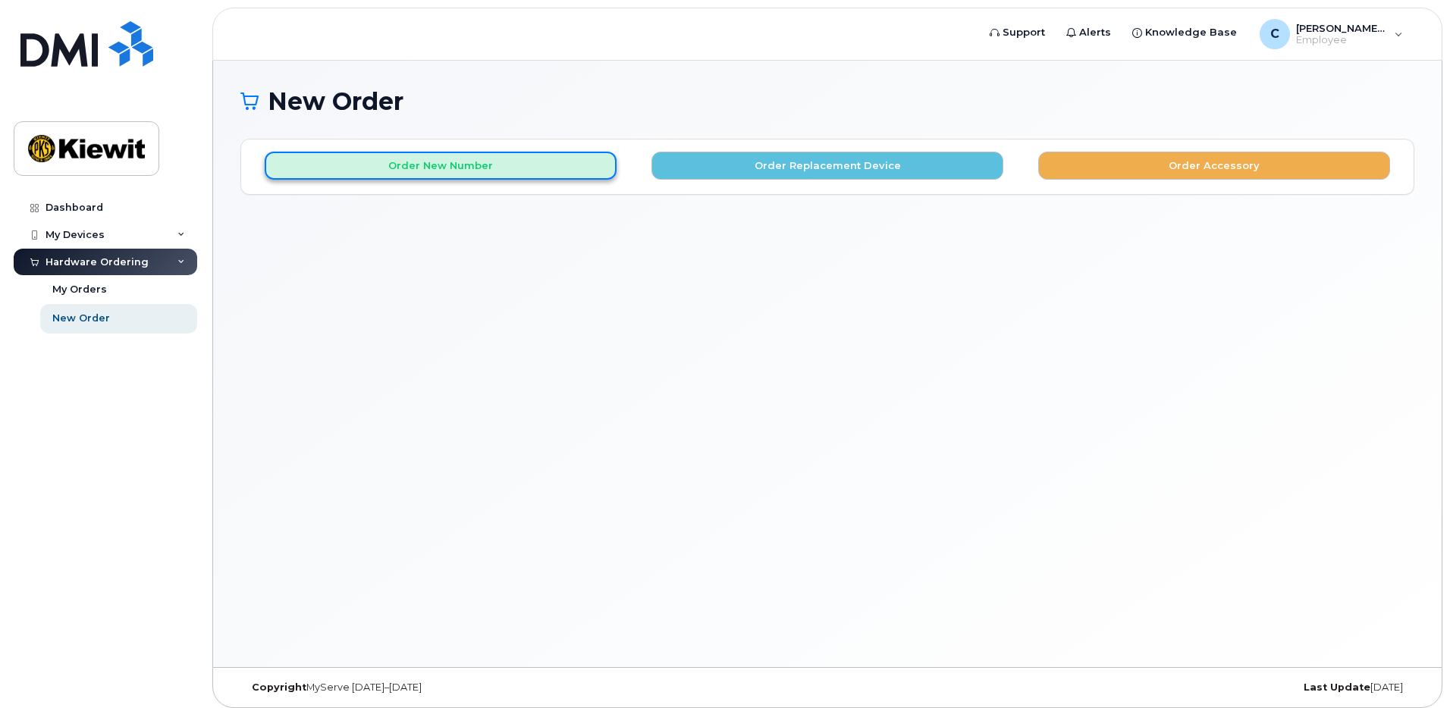
click at [460, 170] on button "Order New Number" at bounding box center [441, 166] width 352 height 28
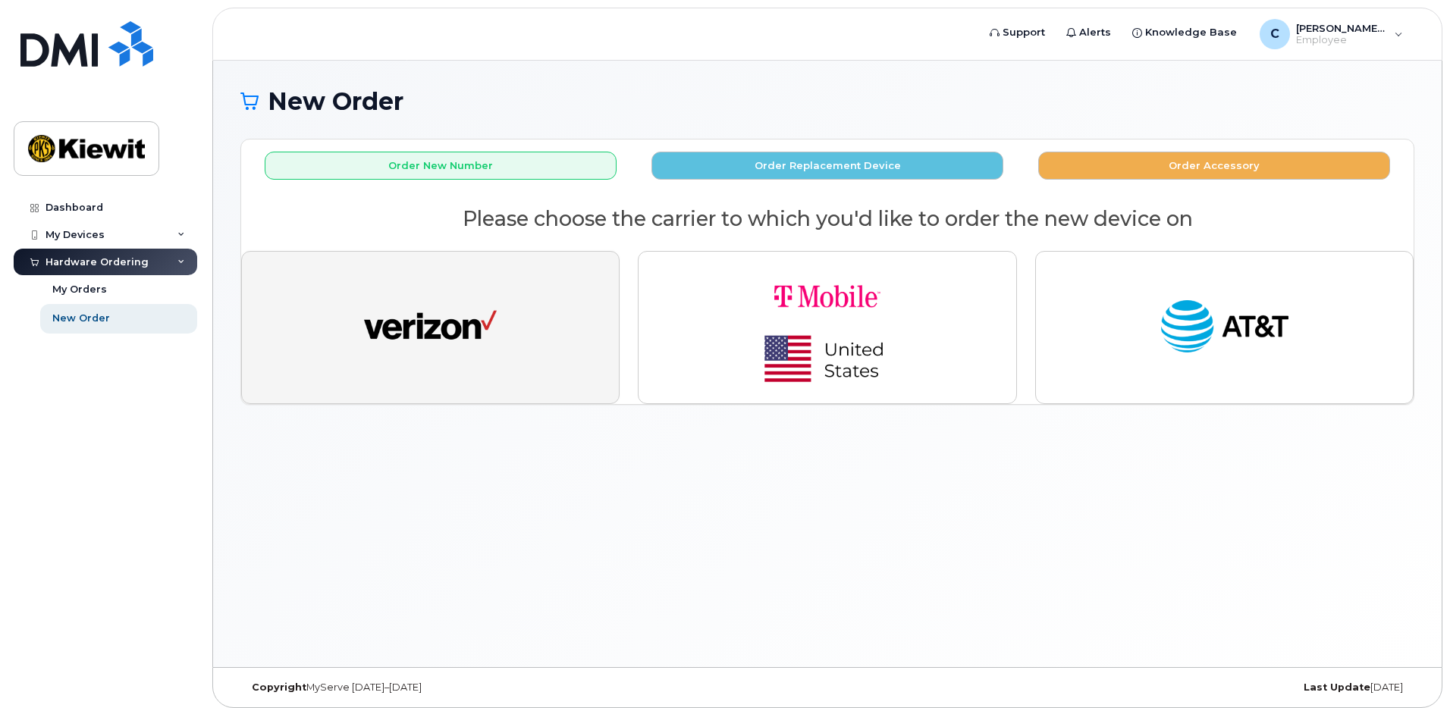
click at [489, 332] on img "button" at bounding box center [430, 328] width 133 height 68
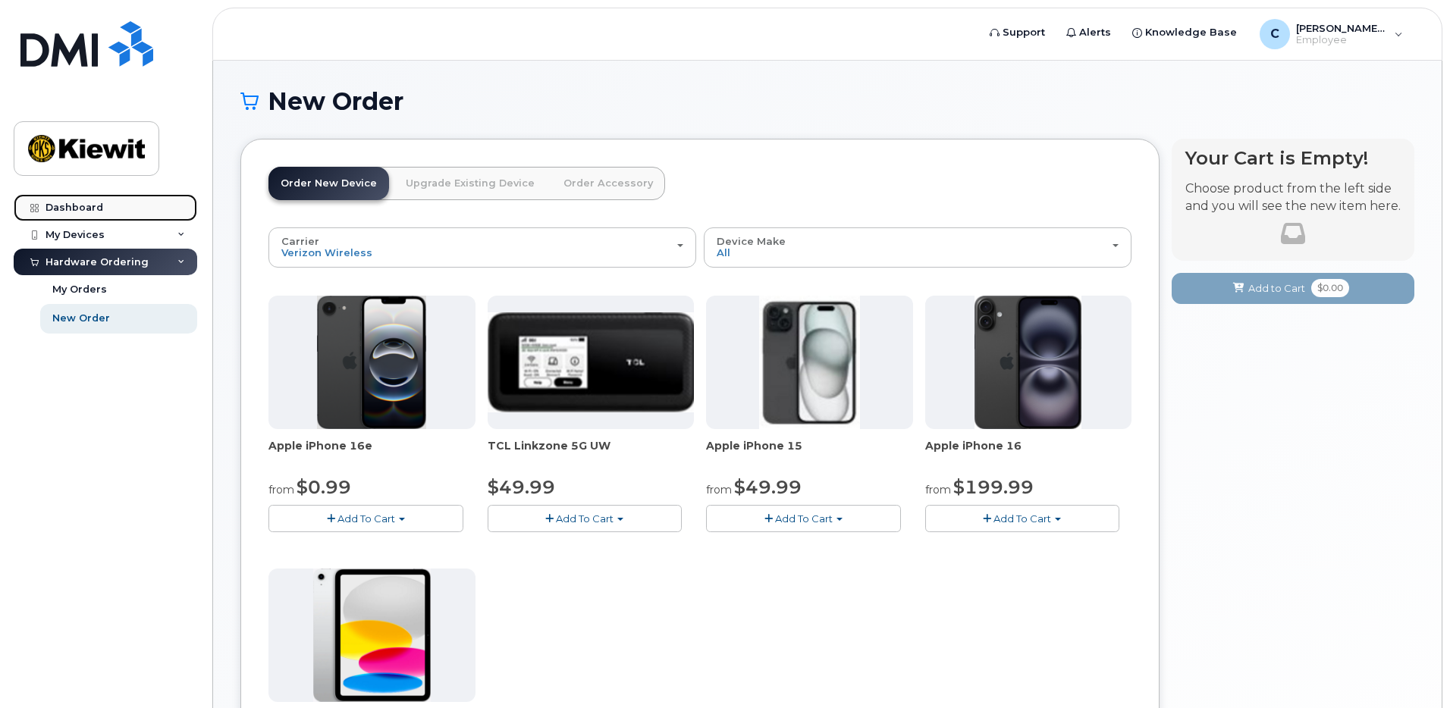
click at [71, 217] on link "Dashboard" at bounding box center [106, 207] width 184 height 27
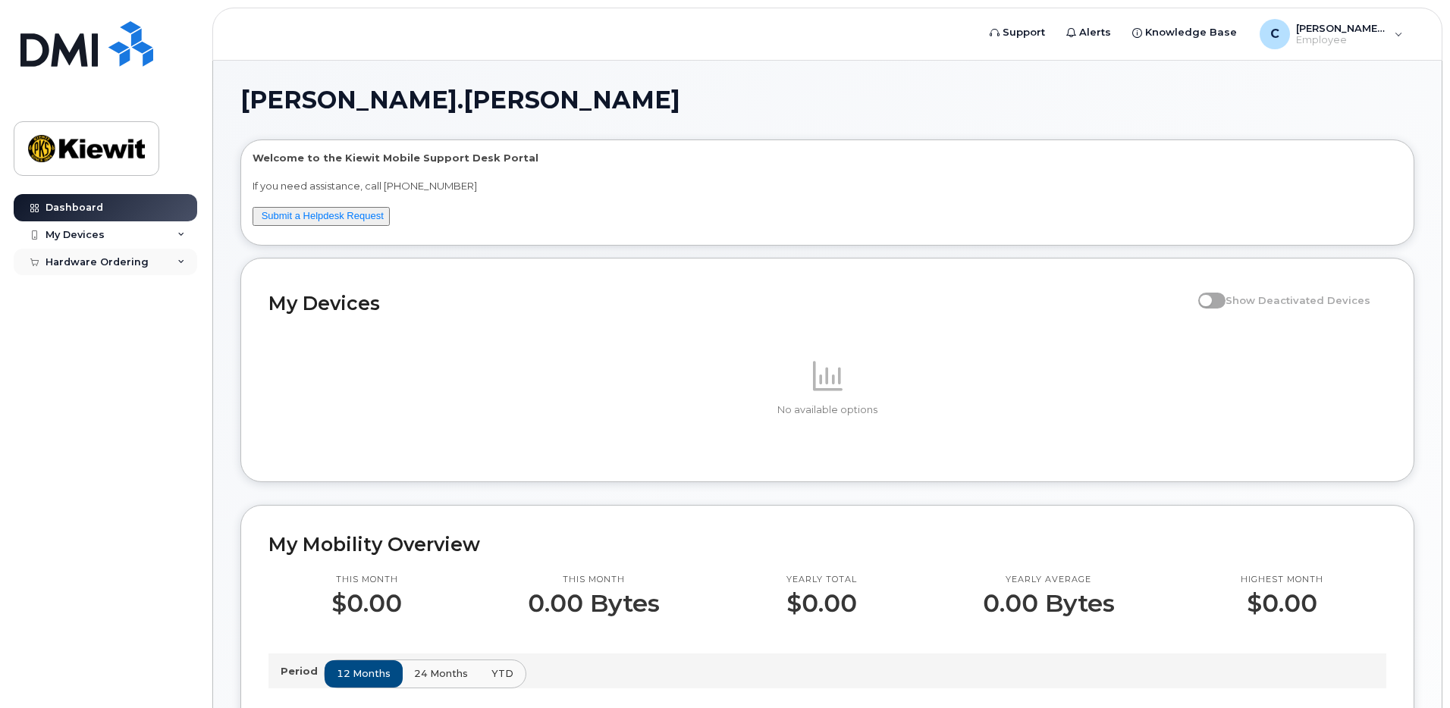
click at [110, 267] on div "Hardware Ordering" at bounding box center [97, 262] width 103 height 12
click at [120, 252] on div "Hardware Ordering" at bounding box center [106, 262] width 184 height 27
click at [115, 235] on div "My Devices" at bounding box center [106, 234] width 184 height 27
click at [112, 263] on link "Add Device" at bounding box center [118, 263] width 157 height 29
click at [111, 286] on div "Hardware Ordering" at bounding box center [97, 291] width 103 height 12
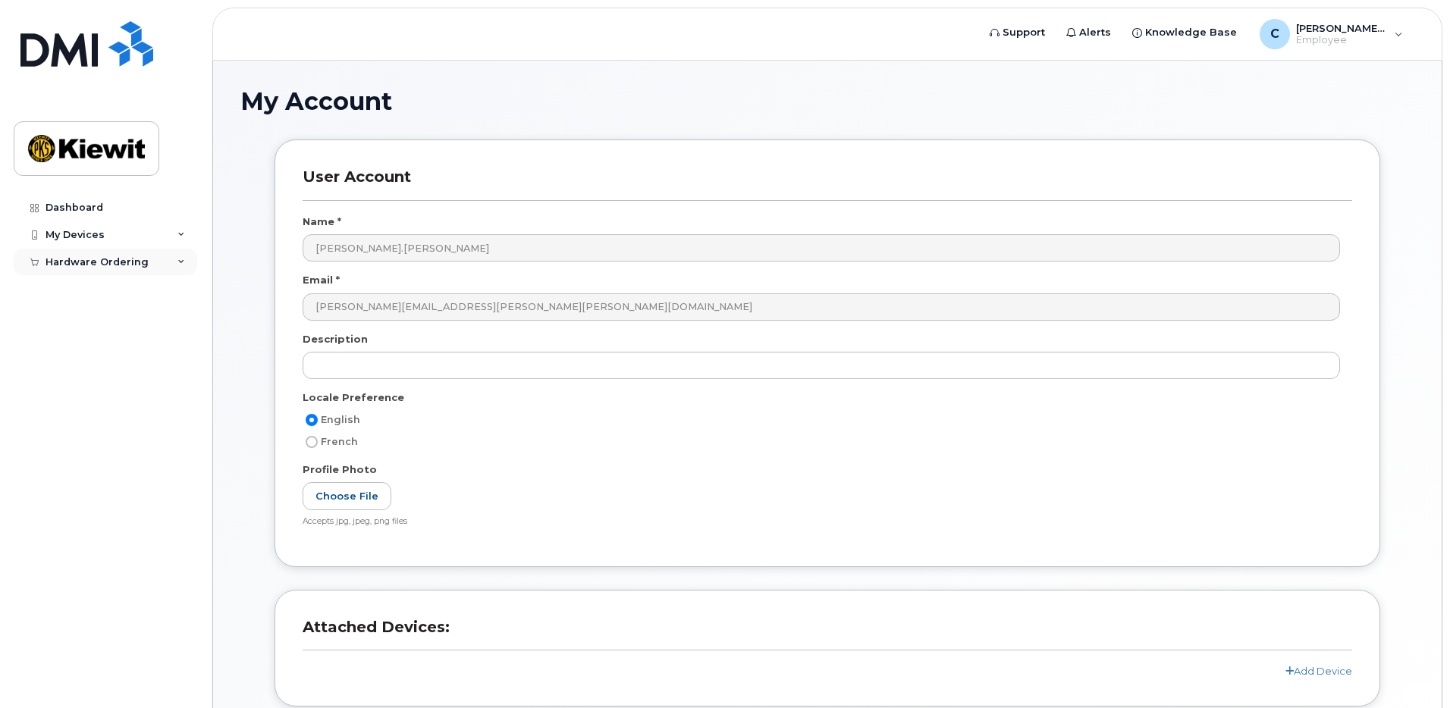
click at [111, 265] on div "Hardware Ordering" at bounding box center [97, 262] width 103 height 12
click at [96, 287] on div "My Orders" at bounding box center [79, 290] width 55 height 14
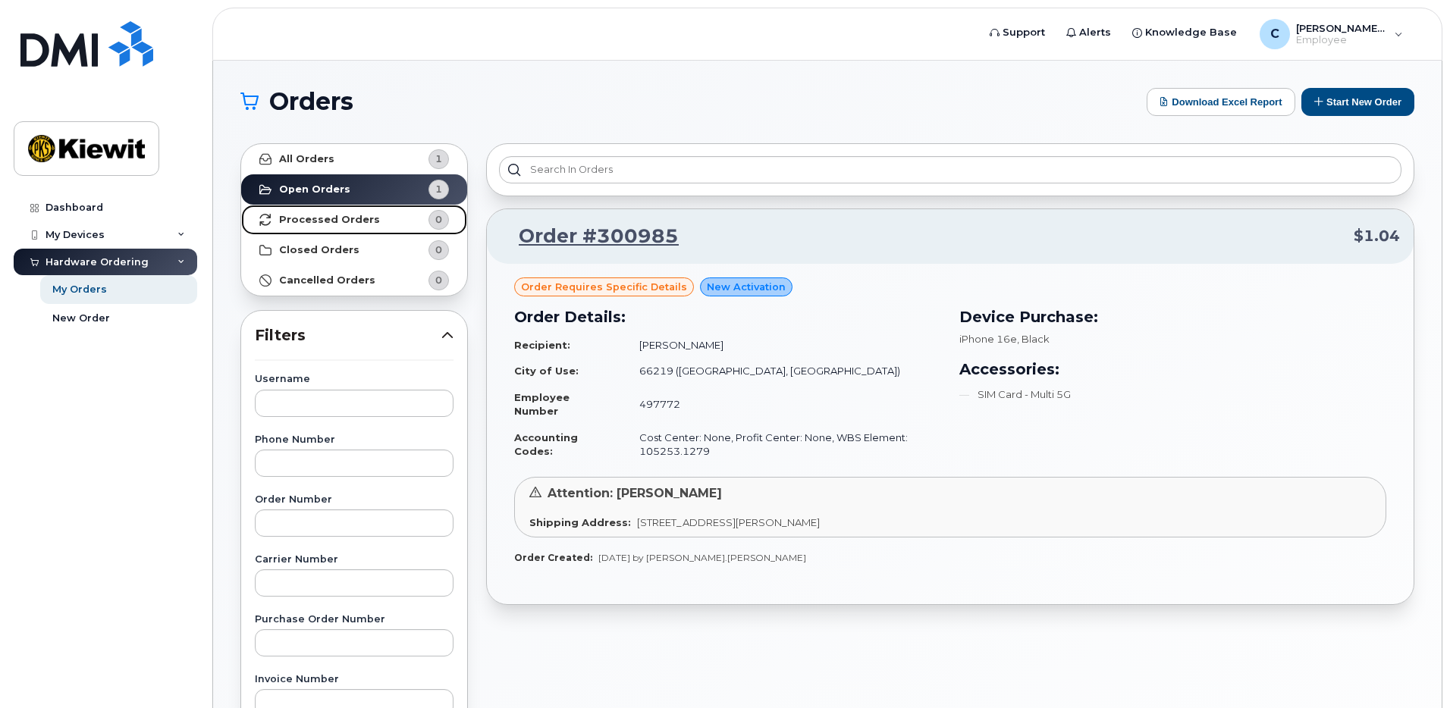
click at [396, 221] on link "Processed Orders 0" at bounding box center [354, 220] width 226 height 30
